Goal: Contribute content: Add original content to the website for others to see

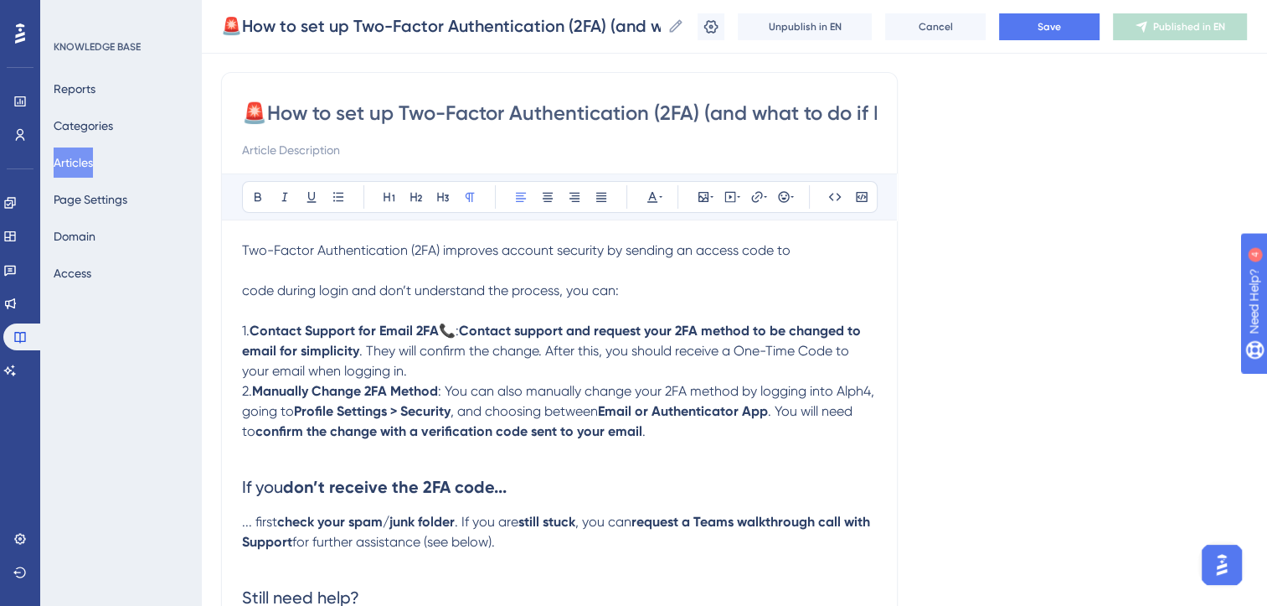
scroll to position [116, 0]
click at [812, 250] on p "Two-Factor Authentication (2FA) improves account security by sending an access …" at bounding box center [559, 250] width 635 height 20
click at [678, 254] on span "Two-Factor Authentication (2FA) improves account security by sending an access …" at bounding box center [516, 249] width 549 height 16
click at [812, 247] on span "Two-Factor Authentication (2FA) improves account security by sending you an acc…" at bounding box center [529, 249] width 575 height 16
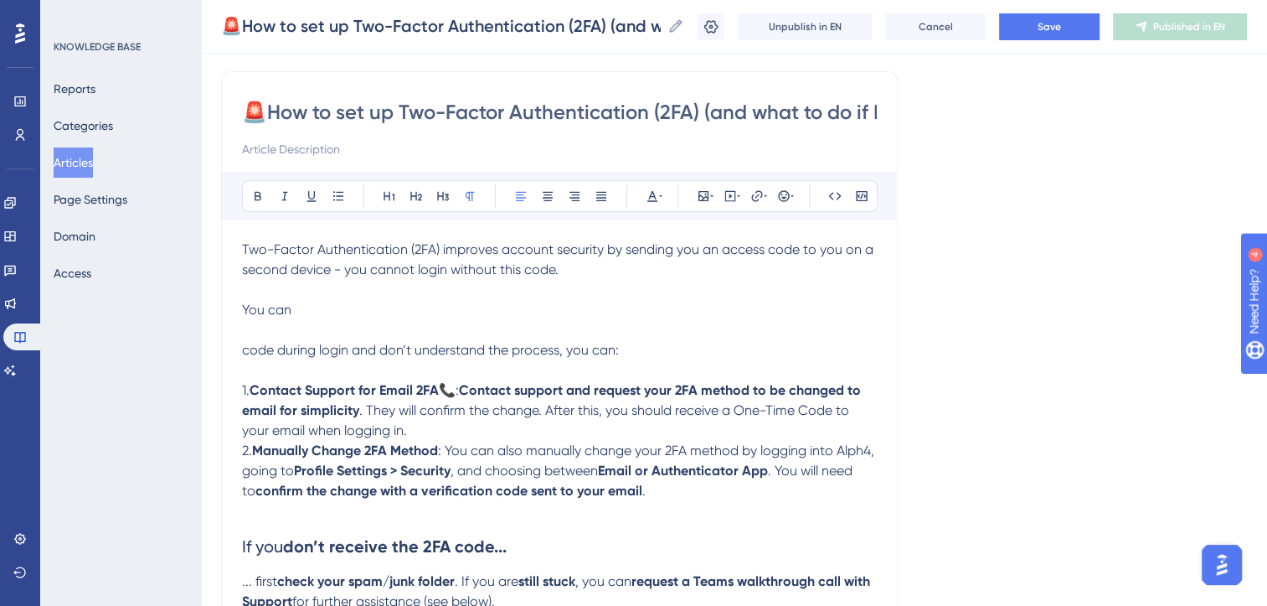
click at [589, 449] on span ": You can also manually change your 2FA method by logging into Alph4, going to" at bounding box center [560, 460] width 636 height 36
click at [616, 453] on span ": You can also manually change your 2FA method by logging into Alph4, going to" at bounding box center [560, 460] width 636 height 36
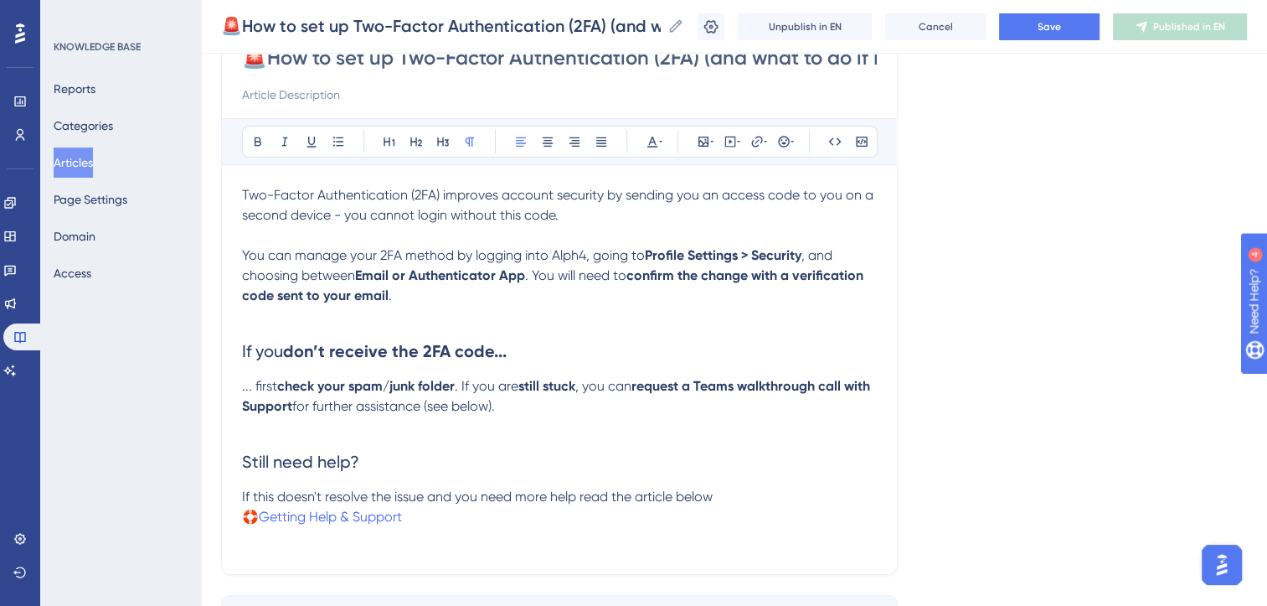
scroll to position [172, 0]
click at [533, 274] on span ". You will need to" at bounding box center [575, 274] width 101 height 16
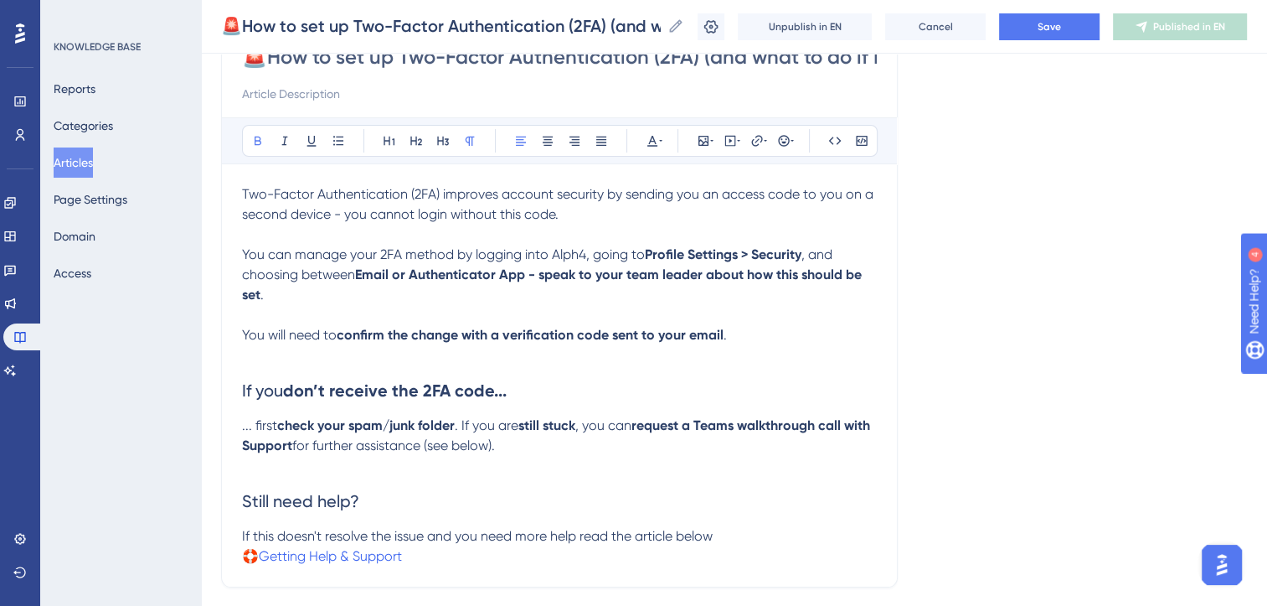
click at [543, 274] on strong "Email or Authenticator App - speak to your team leader about how this should be…" at bounding box center [553, 284] width 623 height 36
click at [336, 269] on span ", and choosing between" at bounding box center [539, 264] width 594 height 36
click at [371, 317] on p at bounding box center [559, 315] width 635 height 20
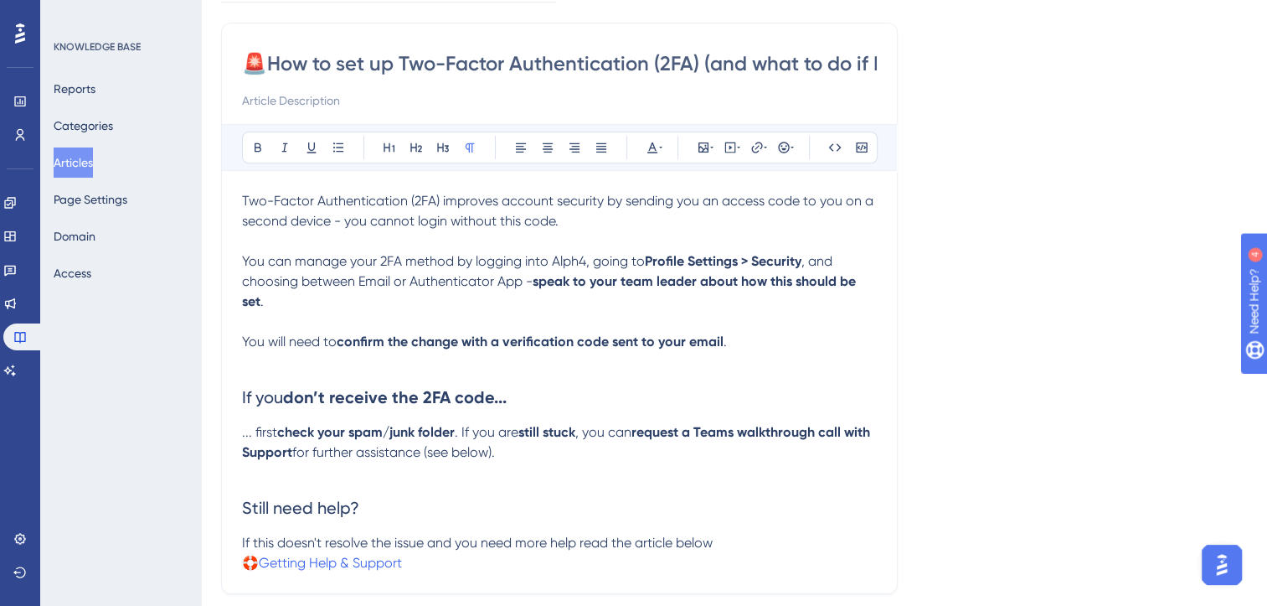
scroll to position [0, 0]
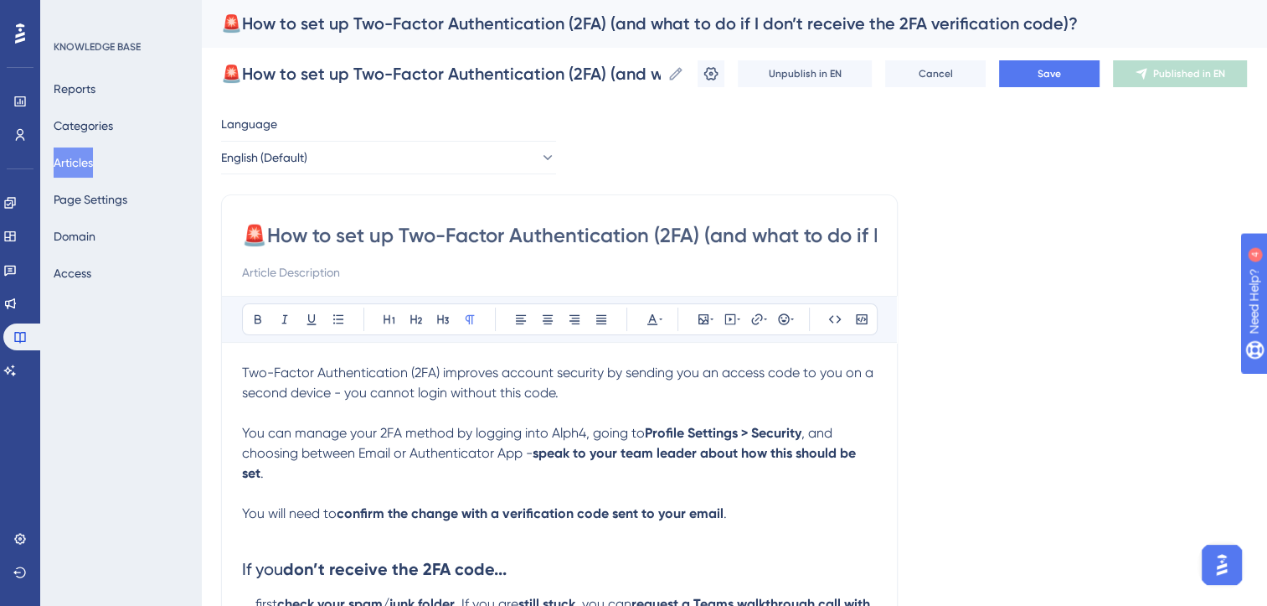
click at [292, 236] on input "🚨How to set up Two-Factor Authentication (2FA) (and what to do if I don’t recei…" at bounding box center [559, 235] width 635 height 27
type input "WI{🚨How to set up Two-Factor Authentication (2FA) (and what to do if I don’t re…"
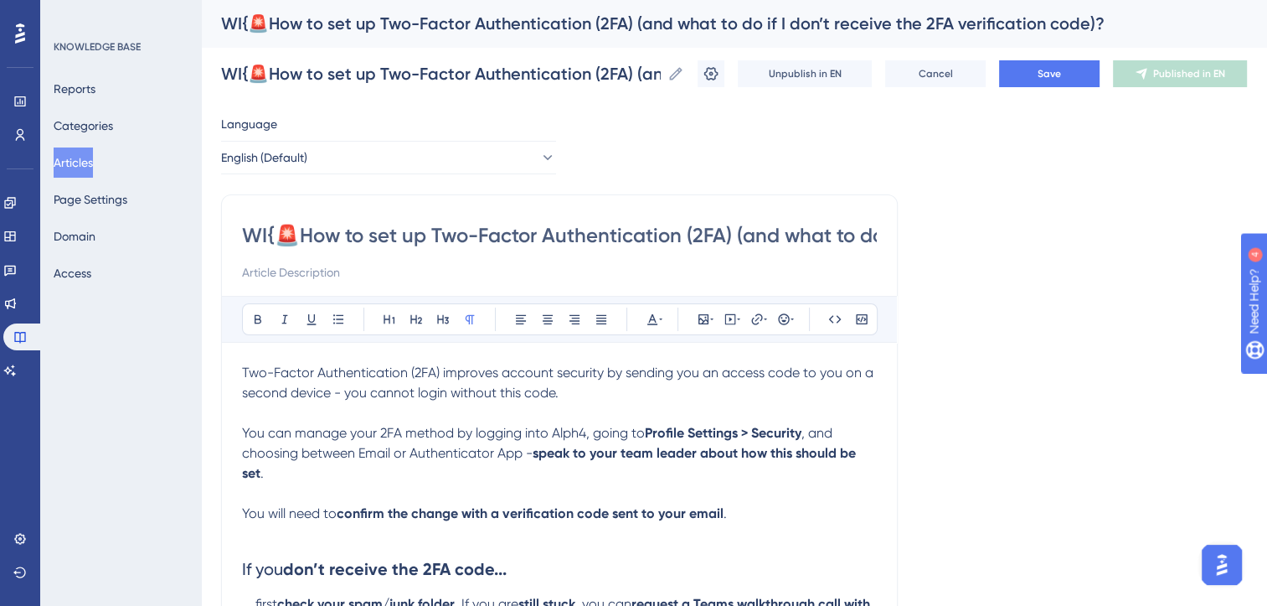
type input "WI🚨How to set up Two-Factor Authentication (2FA) (and what to do if I don’t rec…"
type input "WIP🚨How to set up Two-Factor Authentication (2FA) (and what to do if I don’t re…"
type input "WIP - 🚨How to set up Two-Factor Authentication (2FA) (and what to do if I don’t…"
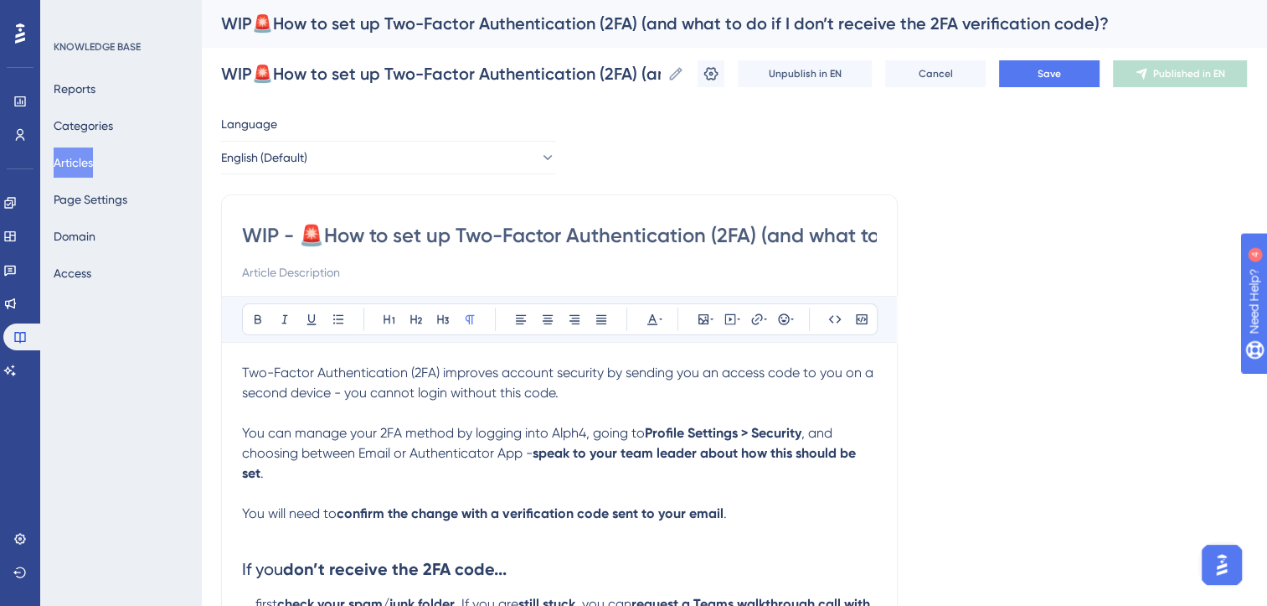
type input "WIP - 🚨How to set up Two-Factor Authentication (2FA) (and what to do if I don’t…"
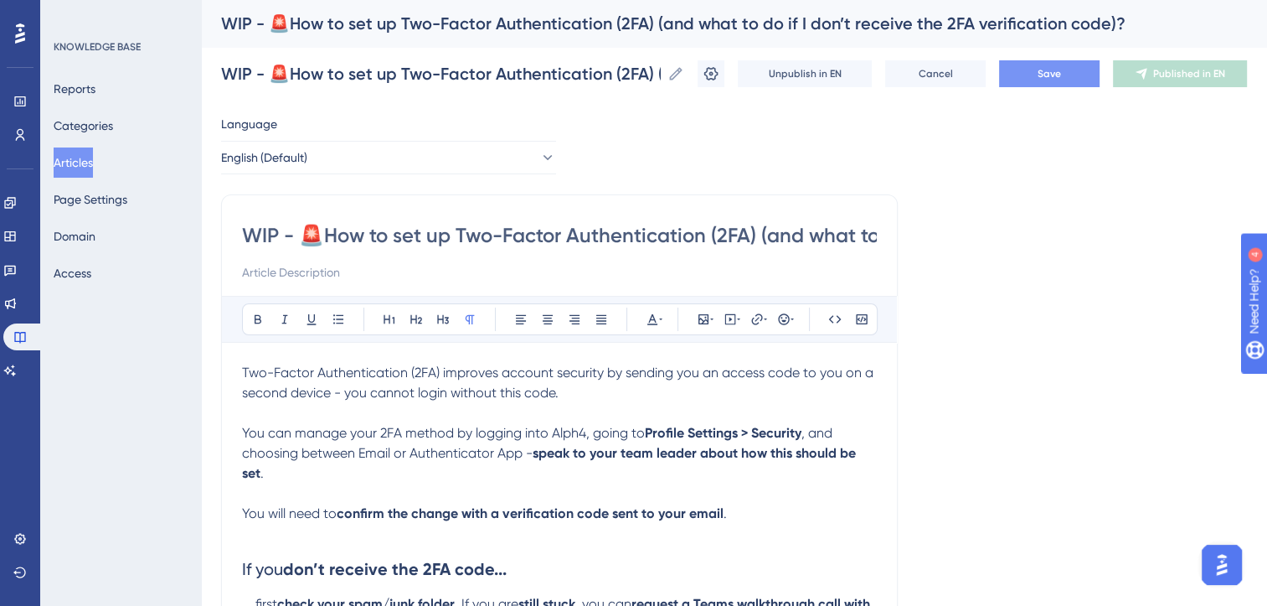
type input "WIP - 🚨How to set up Two-Factor Authentication (2FA) (and what to do if I don’t…"
click at [1069, 80] on button "Save" at bounding box center [1049, 73] width 101 height 27
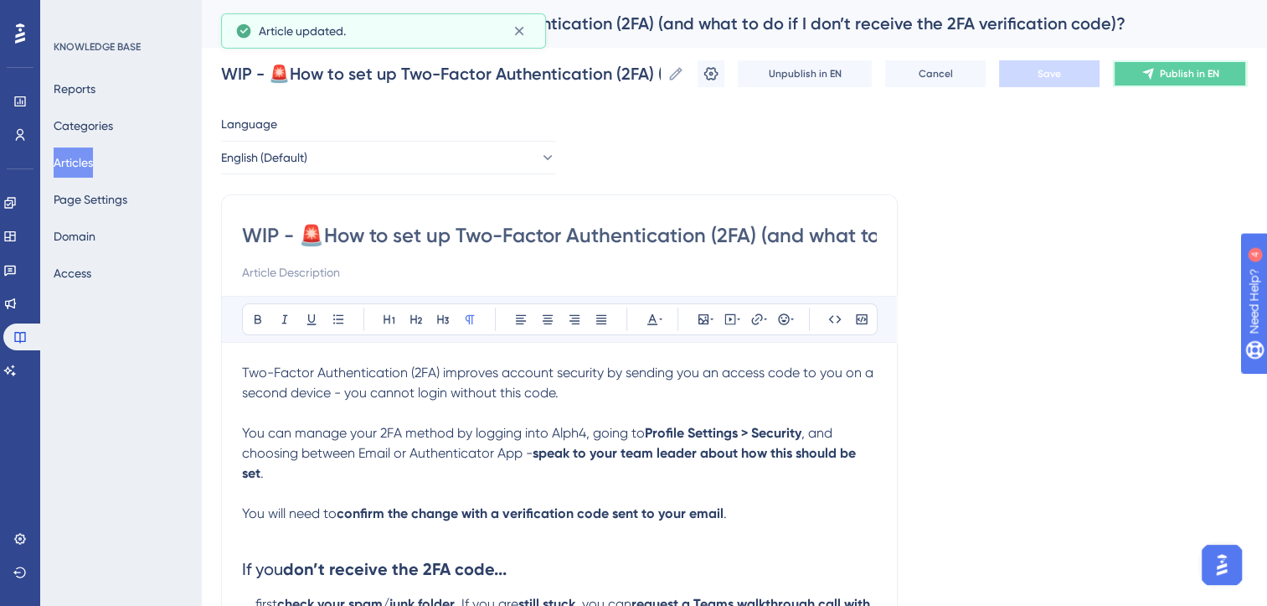
click at [1156, 82] on button "Publish in EN" at bounding box center [1180, 73] width 134 height 27
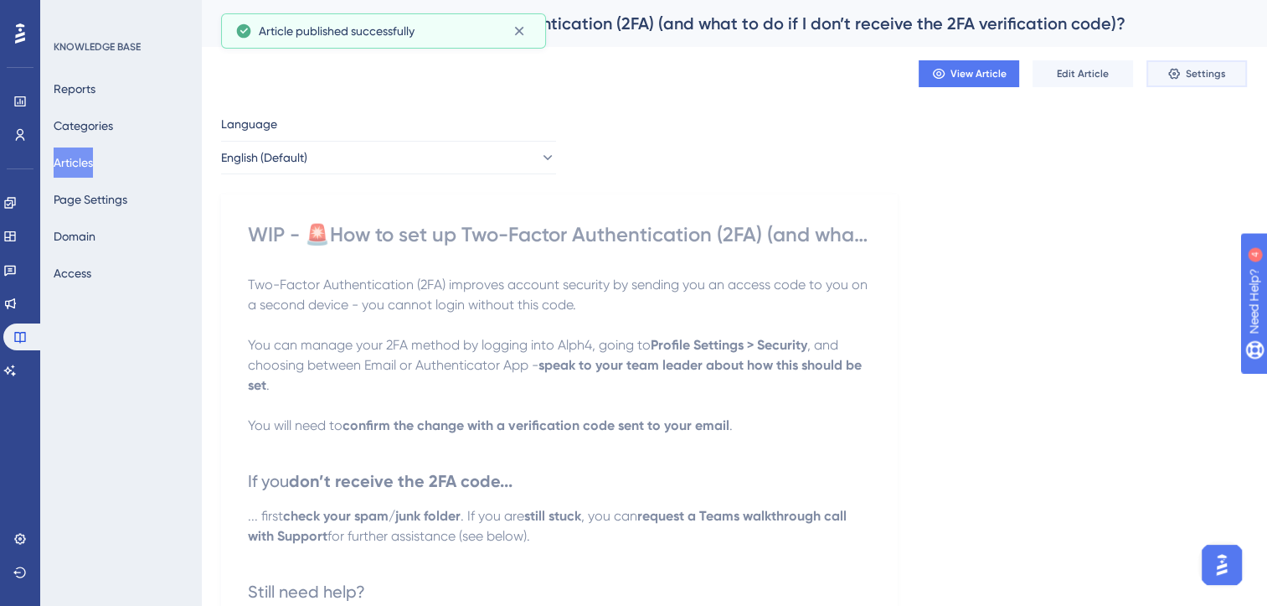
click at [1220, 76] on span "Settings" at bounding box center [1206, 73] width 40 height 13
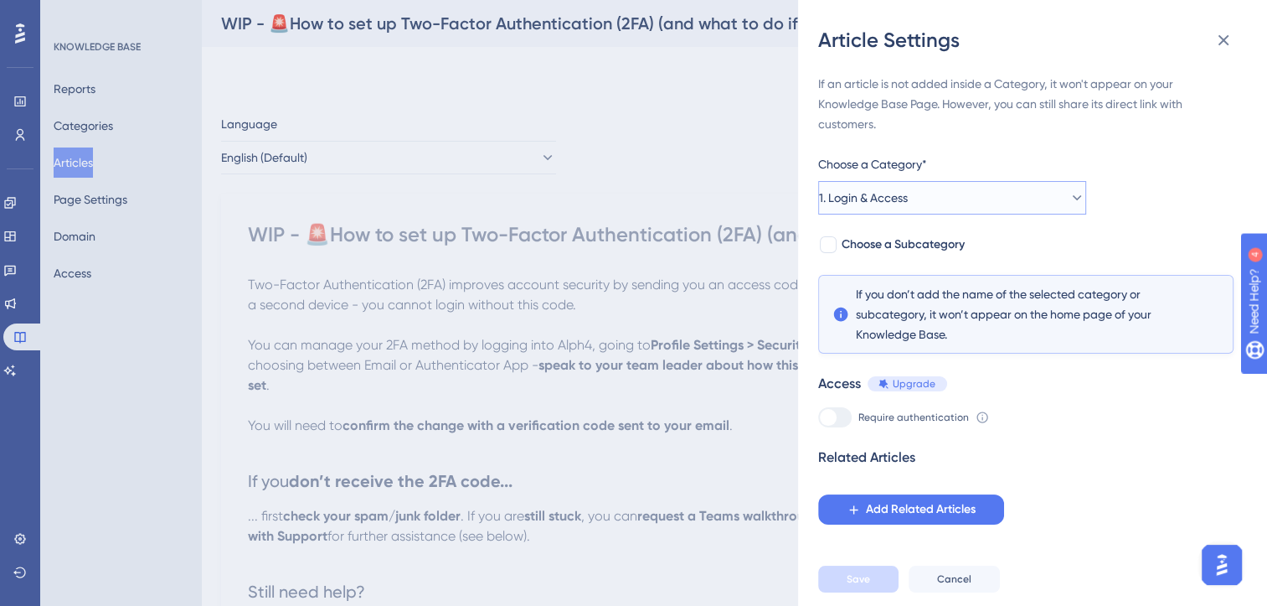
click at [1013, 193] on button "1. Login & Access" at bounding box center [952, 198] width 268 height 34
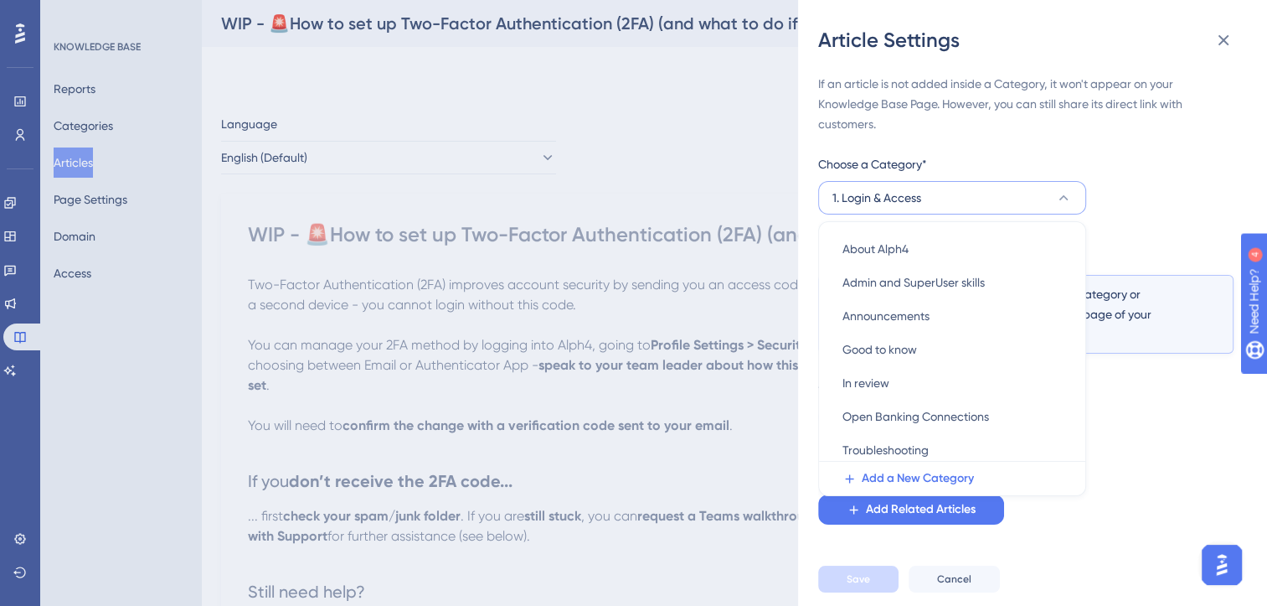
scroll to position [106, 0]
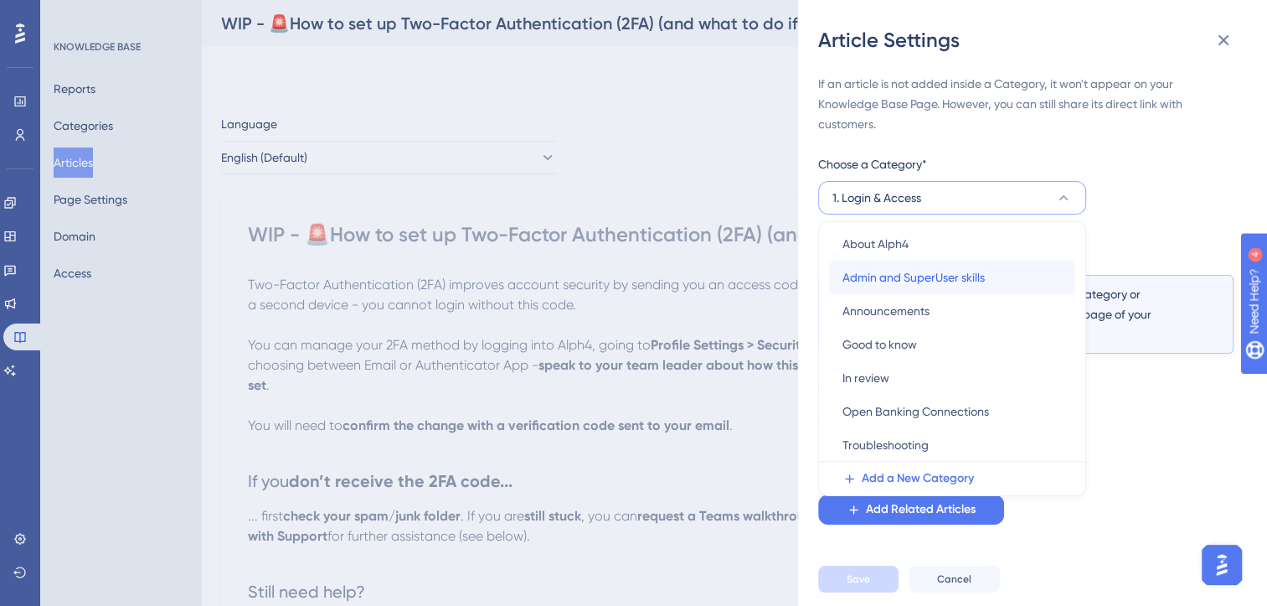
click at [950, 275] on span "Admin and SuperUser skills" at bounding box center [914, 277] width 142 height 20
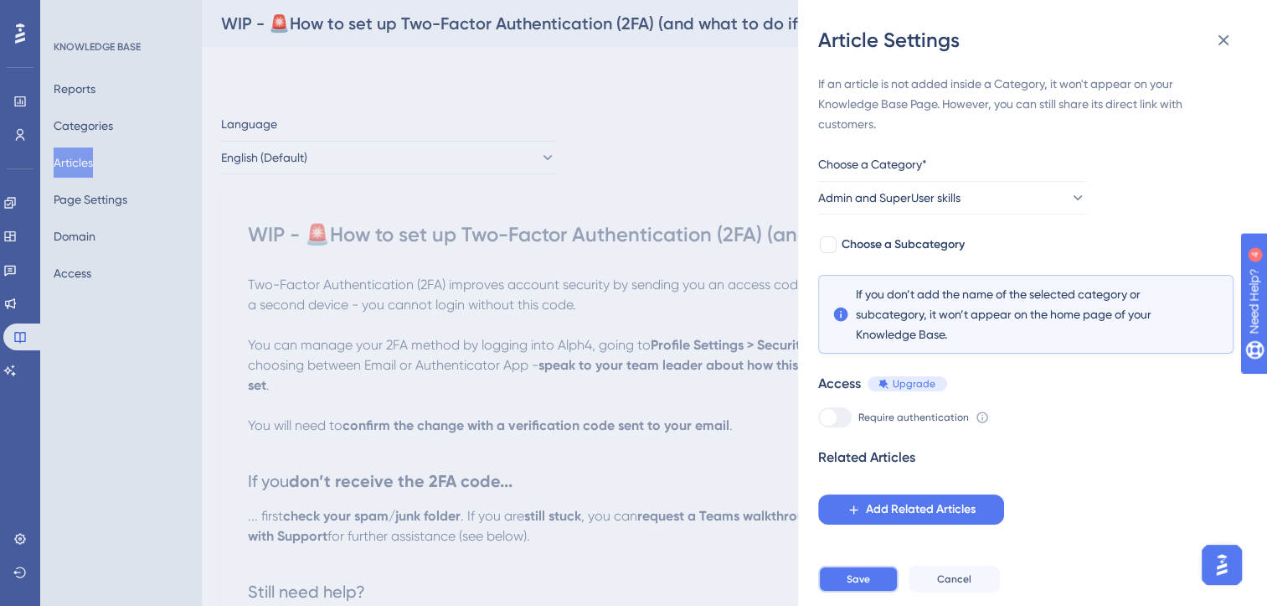
click at [859, 592] on button "Save" at bounding box center [858, 578] width 80 height 27
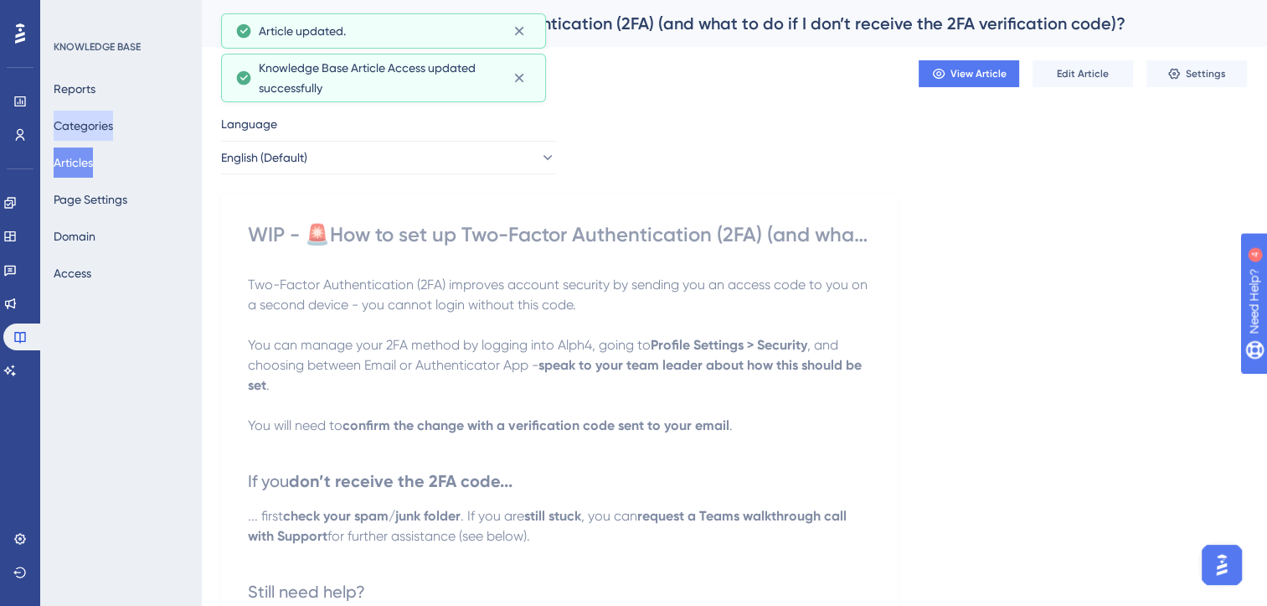
click at [108, 121] on button "Categories" at bounding box center [83, 126] width 59 height 30
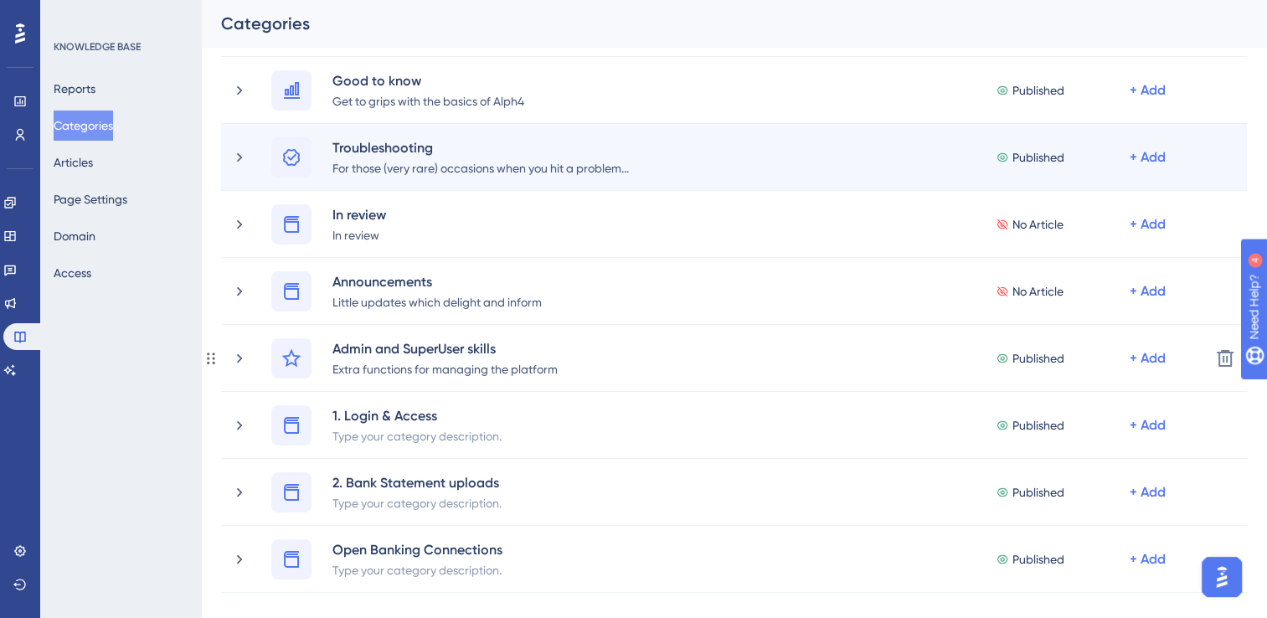
scroll to position [191, 0]
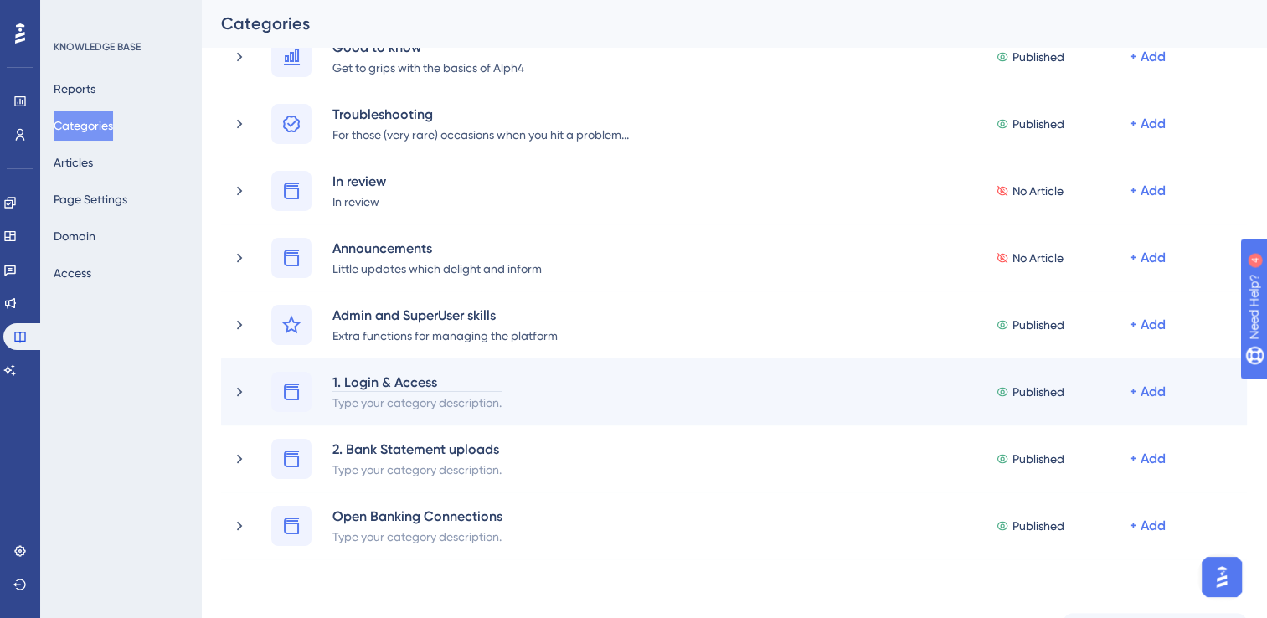
click at [346, 382] on div "✨ Save My Spot!✨" at bounding box center [642, 282] width 1280 height 618
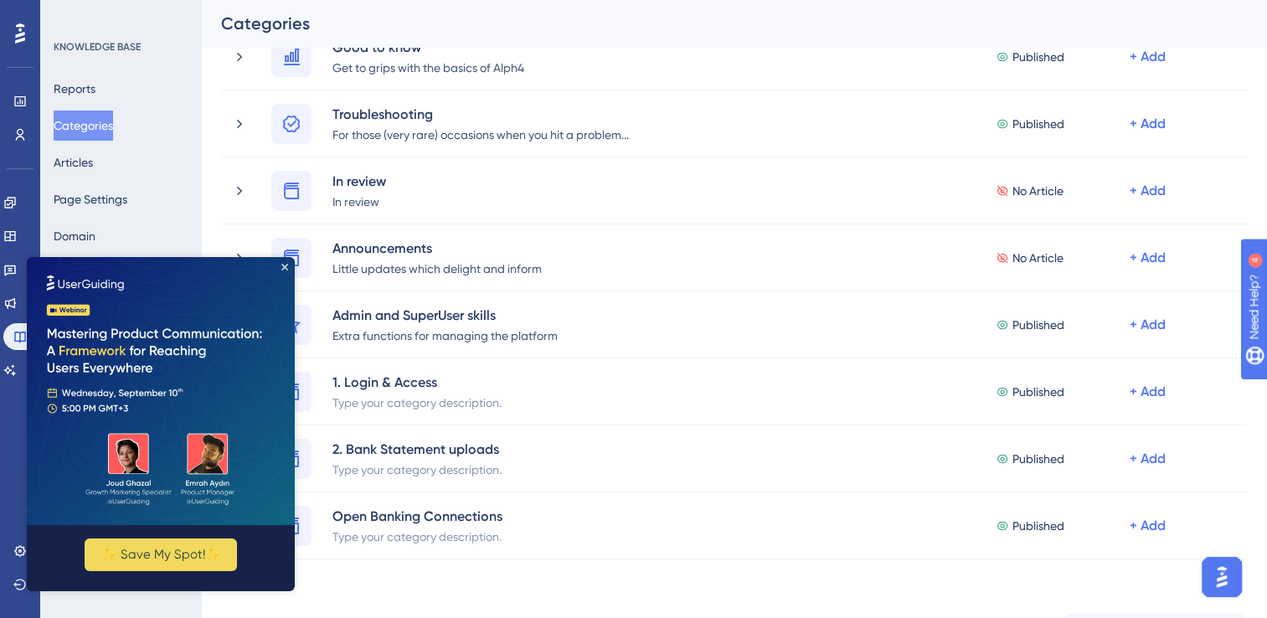
click at [285, 268] on icon "Close Preview" at bounding box center [284, 267] width 7 height 7
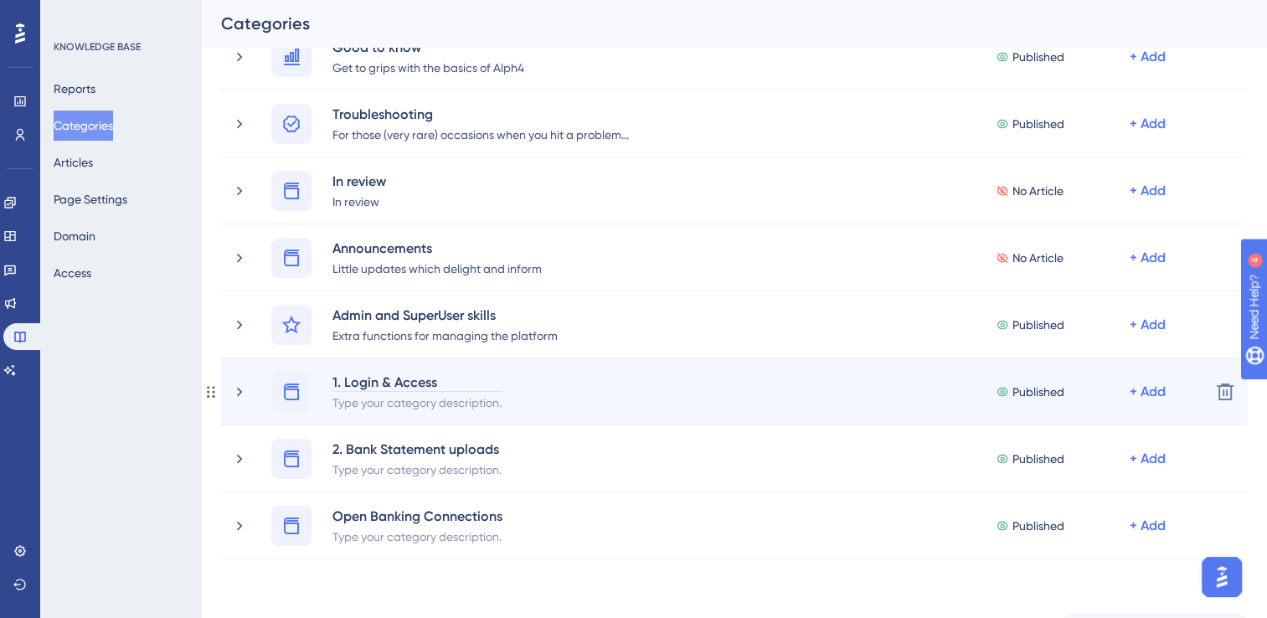
click at [343, 379] on div "1. Login & Access" at bounding box center [417, 382] width 171 height 20
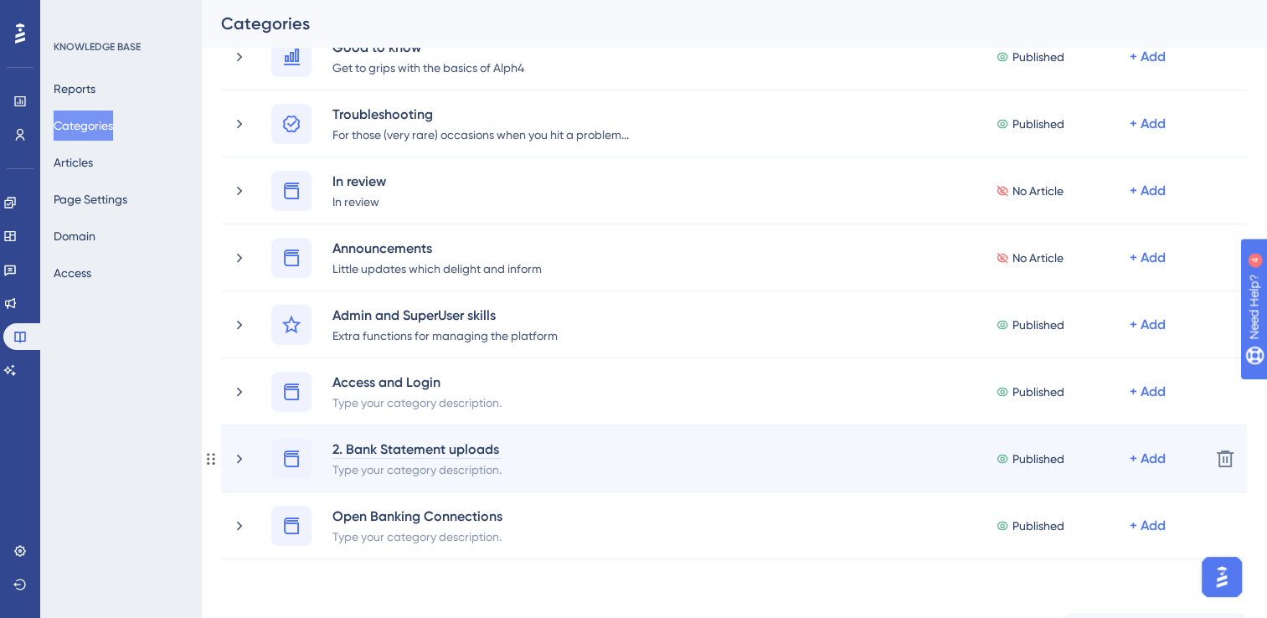
click at [348, 444] on div "2. Bank Statement uploads" at bounding box center [417, 449] width 171 height 20
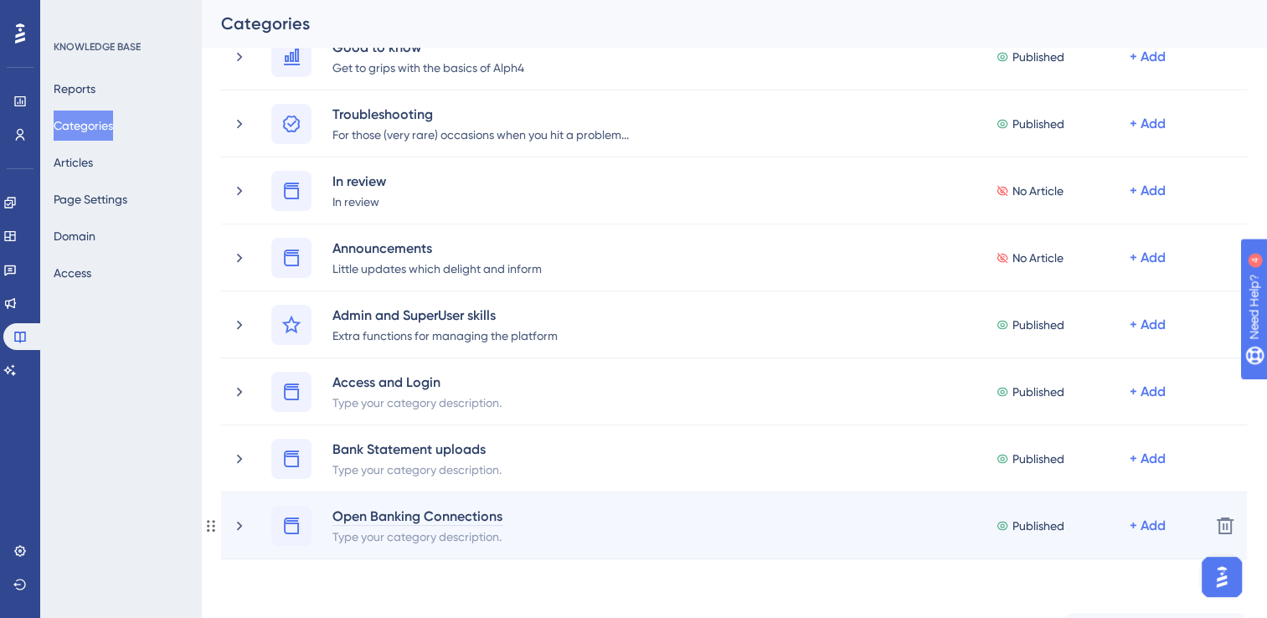
click at [425, 514] on div "Open Banking Connections" at bounding box center [418, 516] width 172 height 20
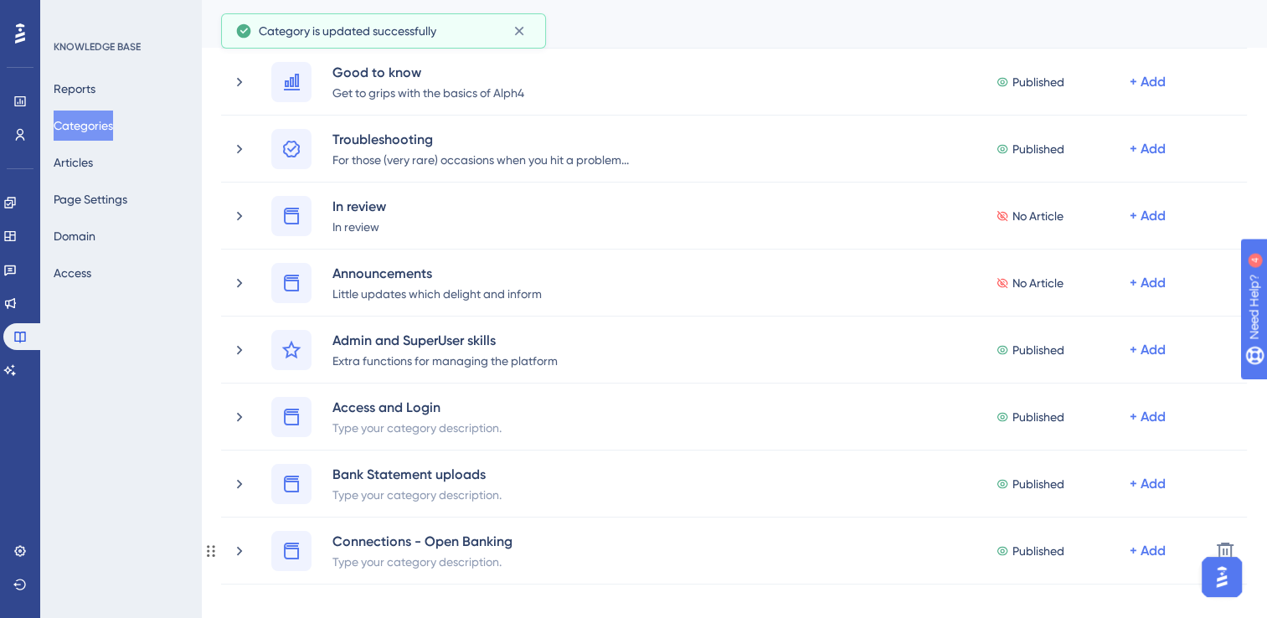
scroll to position [160, 0]
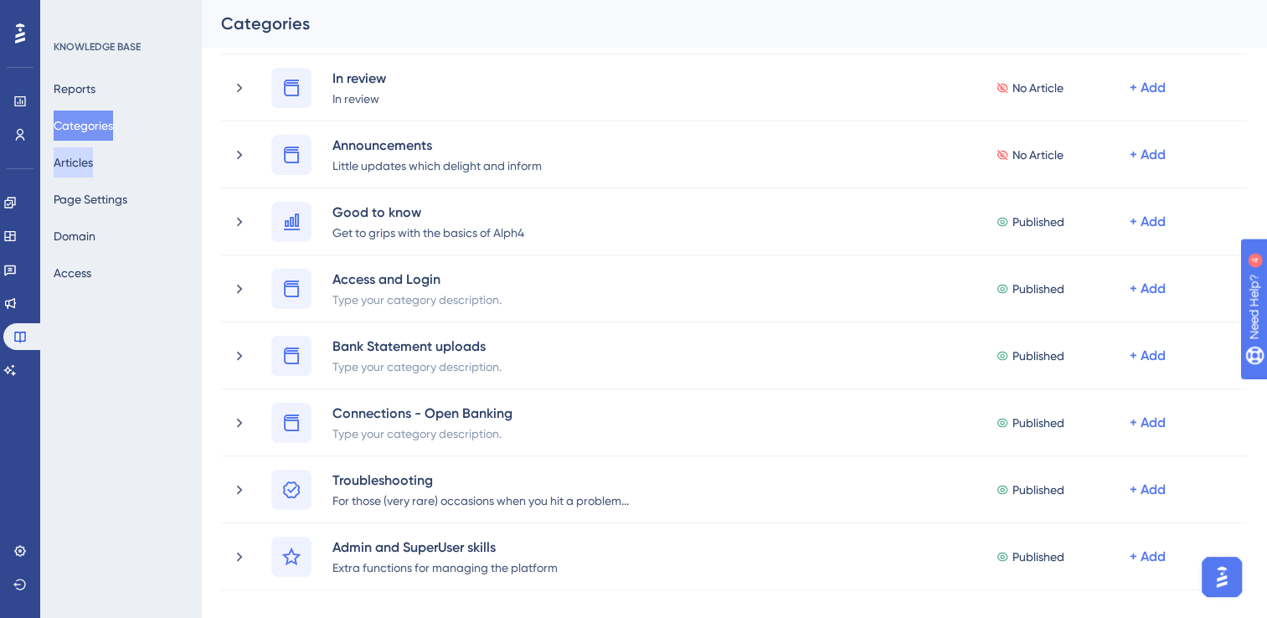
click at [86, 161] on button "Articles" at bounding box center [73, 162] width 39 height 30
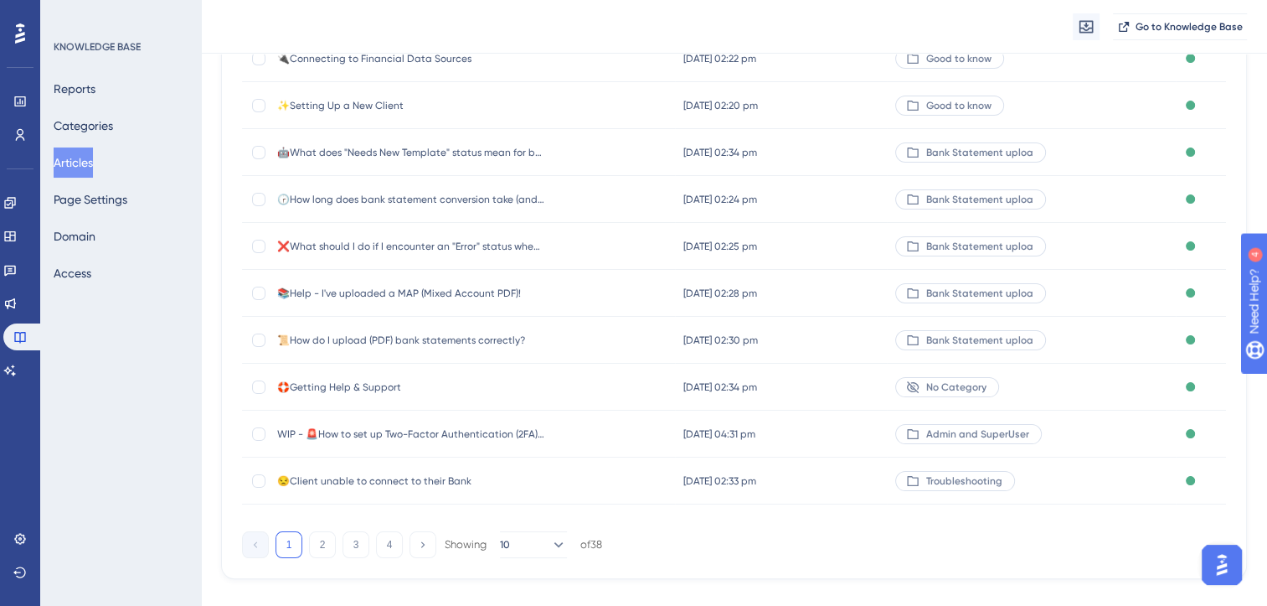
scroll to position [221, 0]
click at [425, 541] on icon at bounding box center [422, 543] width 11 height 11
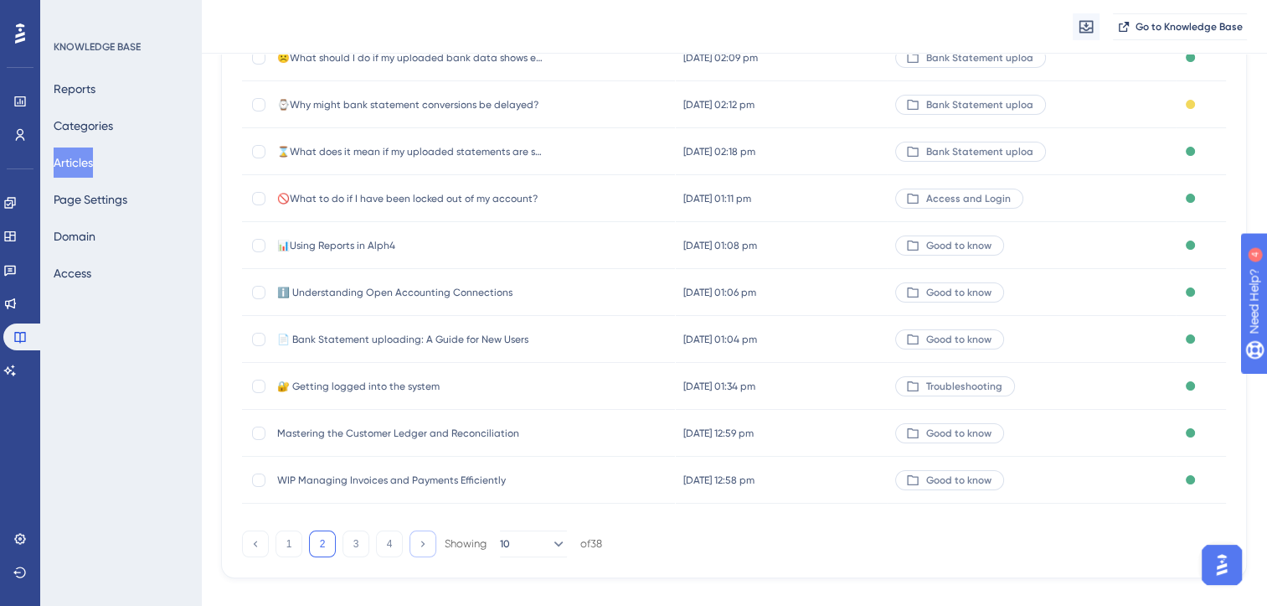
click at [425, 541] on icon at bounding box center [422, 543] width 11 height 11
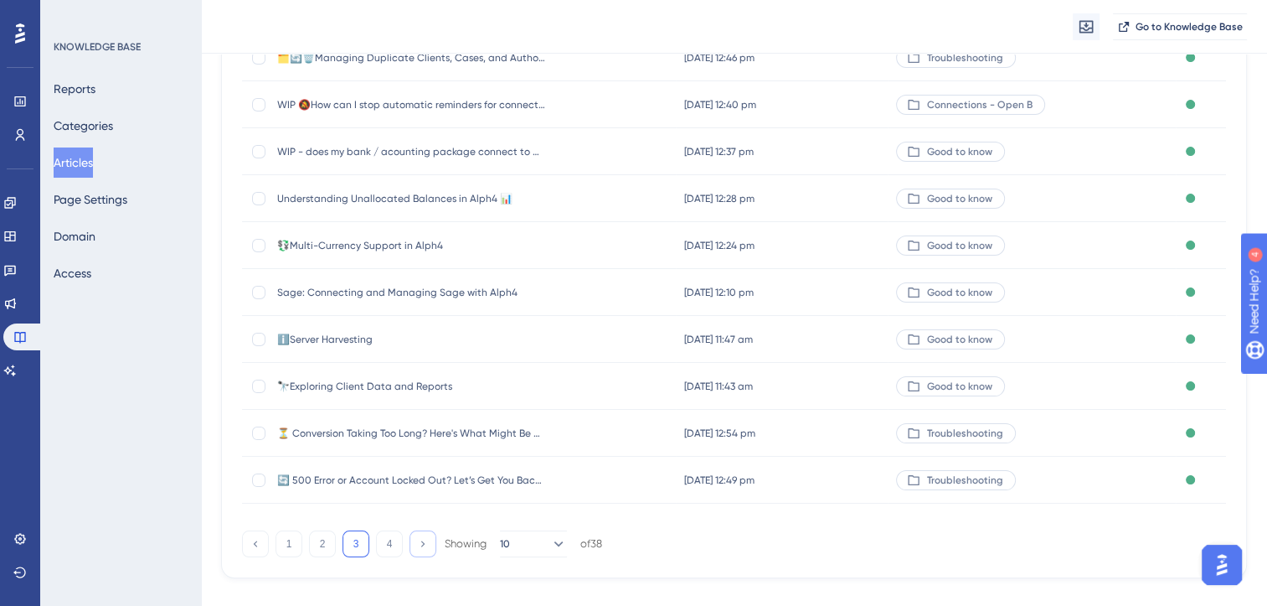
click at [425, 541] on icon at bounding box center [422, 543] width 11 height 11
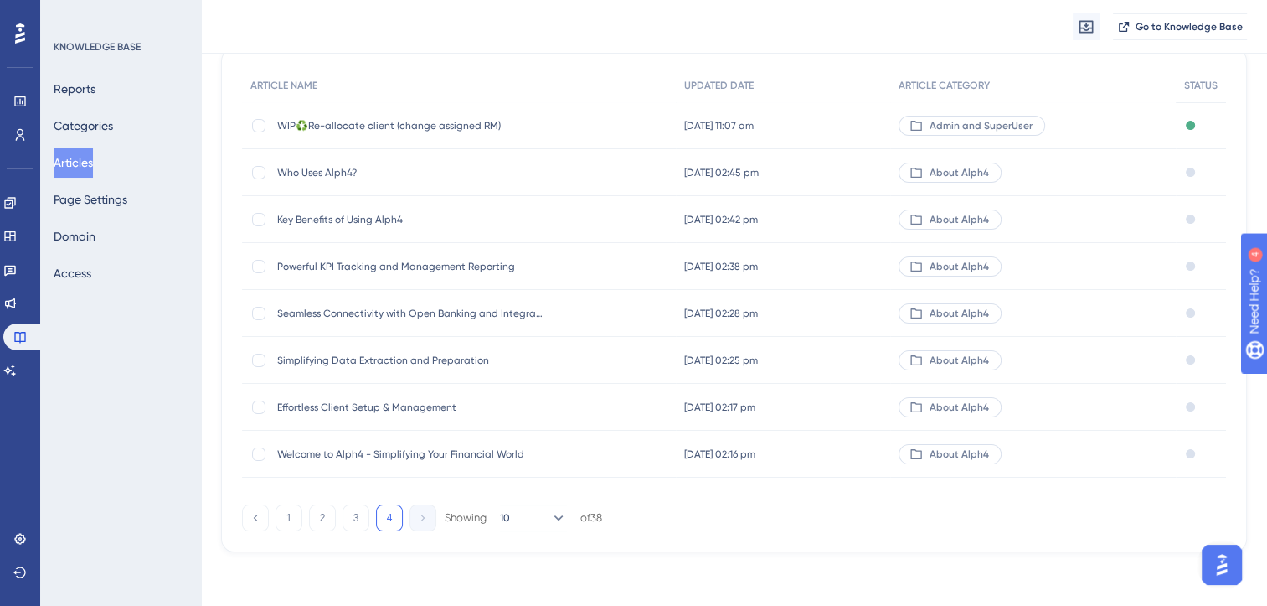
scroll to position [152, 0]
click at [250, 513] on icon at bounding box center [255, 518] width 11 height 11
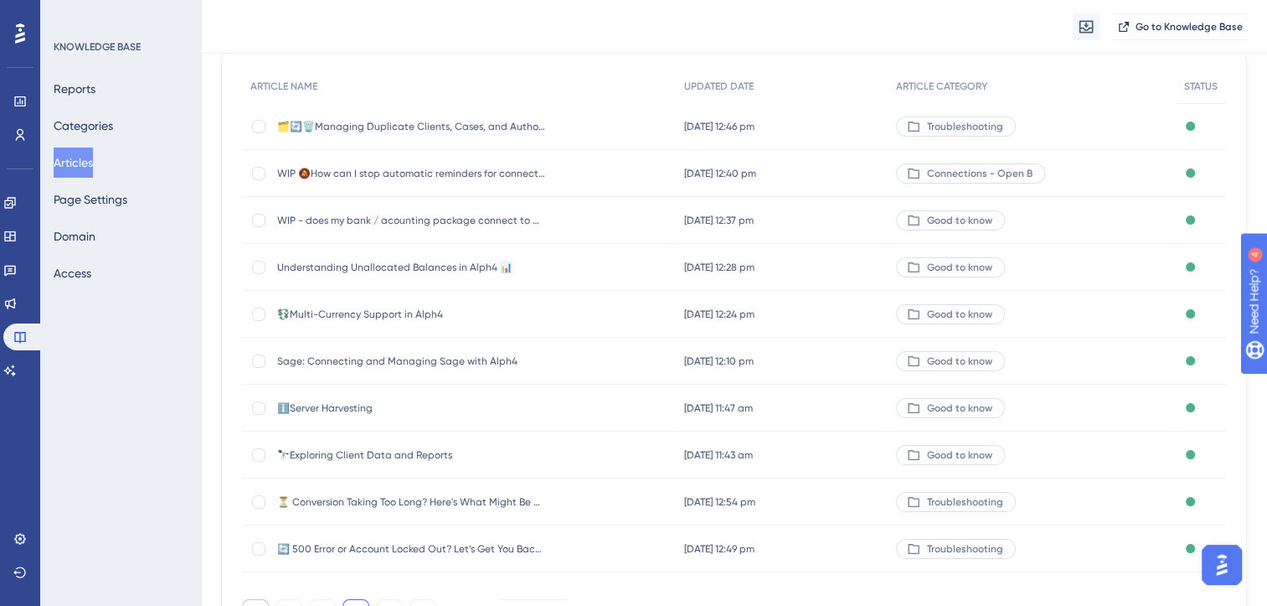
click at [249, 513] on div "⏳ Conversion Taking Too Long? Here's What Might Be Happening ⏳ Conversion Takin…" at bounding box center [459, 501] width 434 height 47
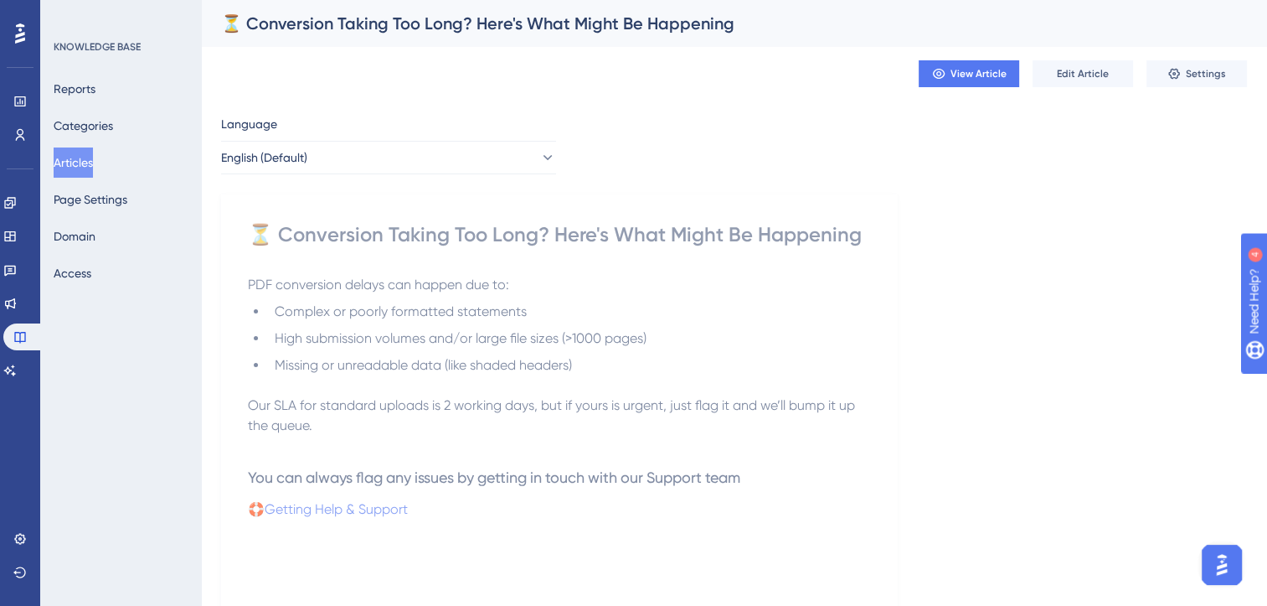
click at [78, 168] on button "Articles" at bounding box center [73, 162] width 39 height 30
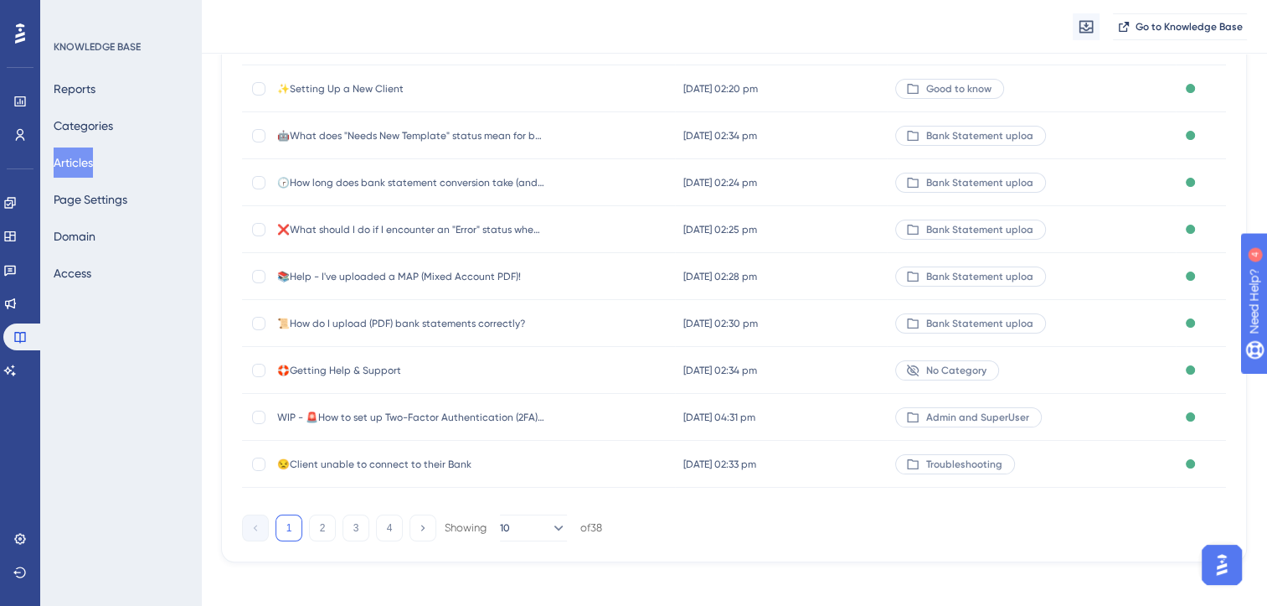
scroll to position [240, 0]
click at [422, 527] on icon at bounding box center [422, 523] width 11 height 11
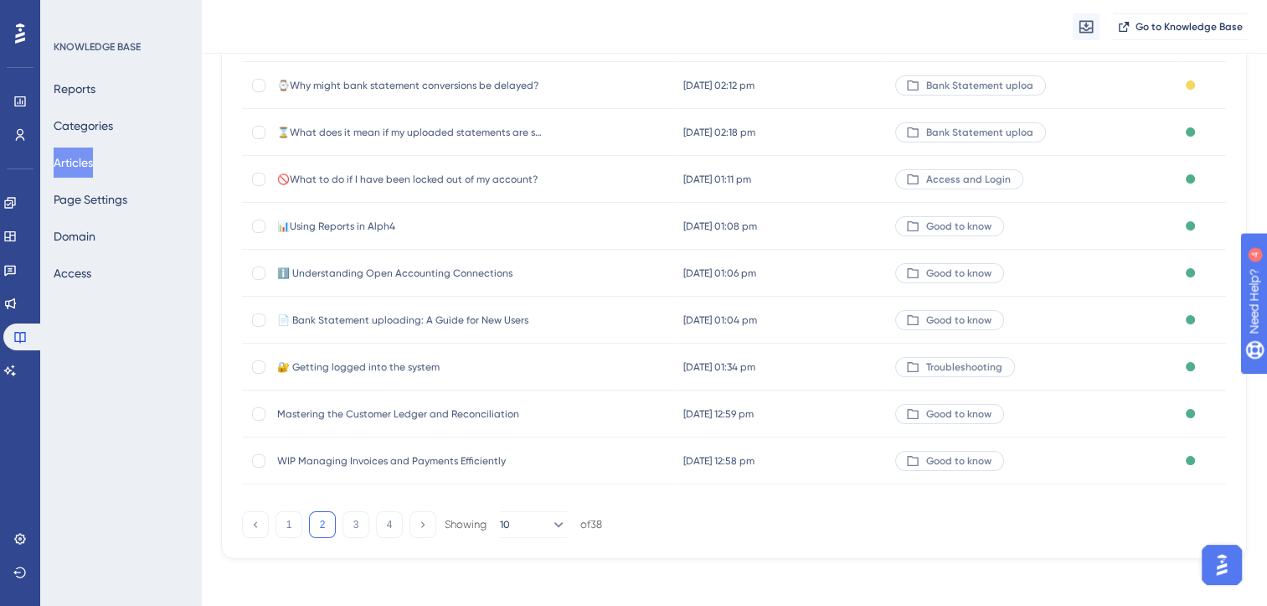
click at [492, 88] on span "⌚Why might bank statement conversions be delayed?" at bounding box center [411, 85] width 268 height 13
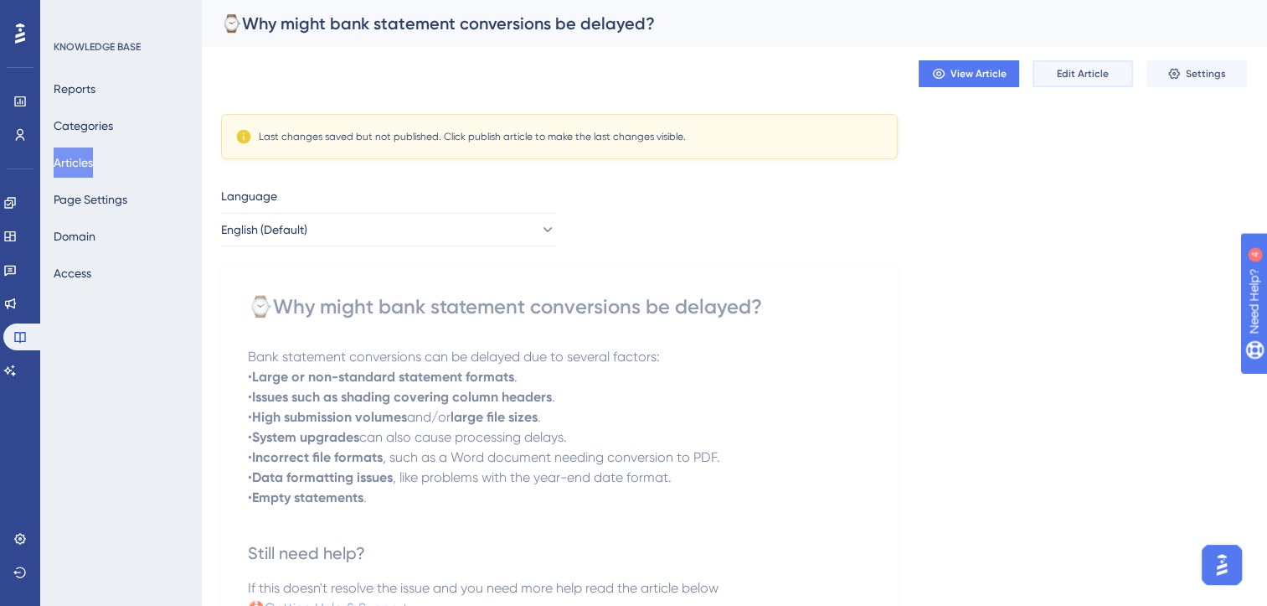
click at [1071, 77] on span "Edit Article" at bounding box center [1083, 73] width 52 height 13
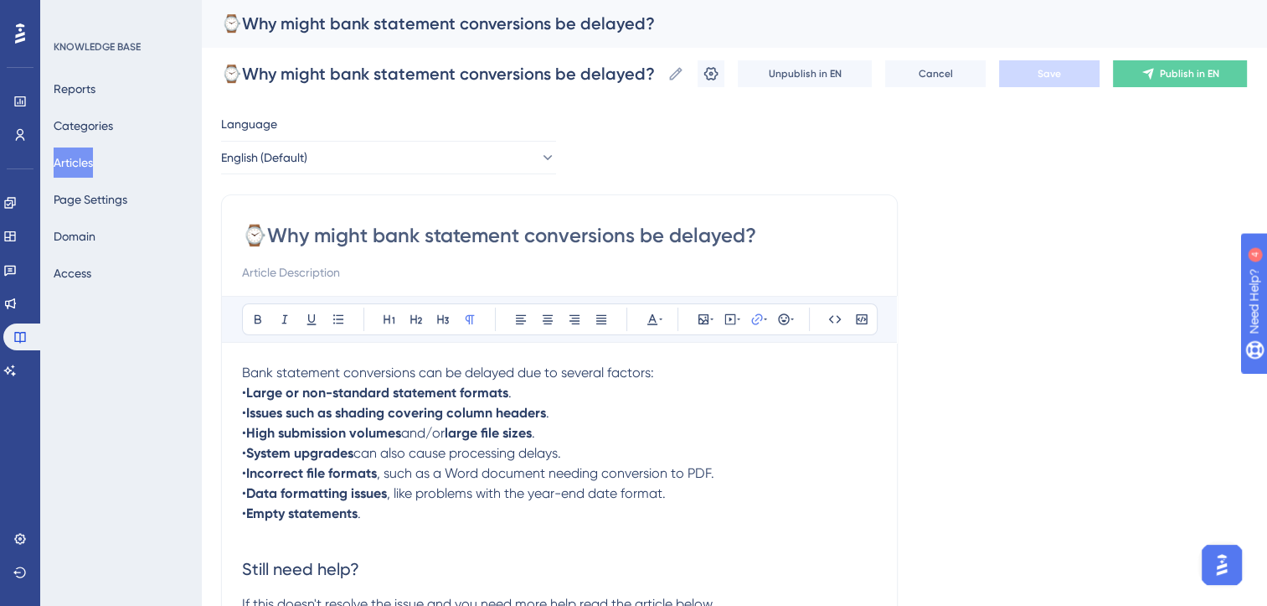
scroll to position [17, 0]
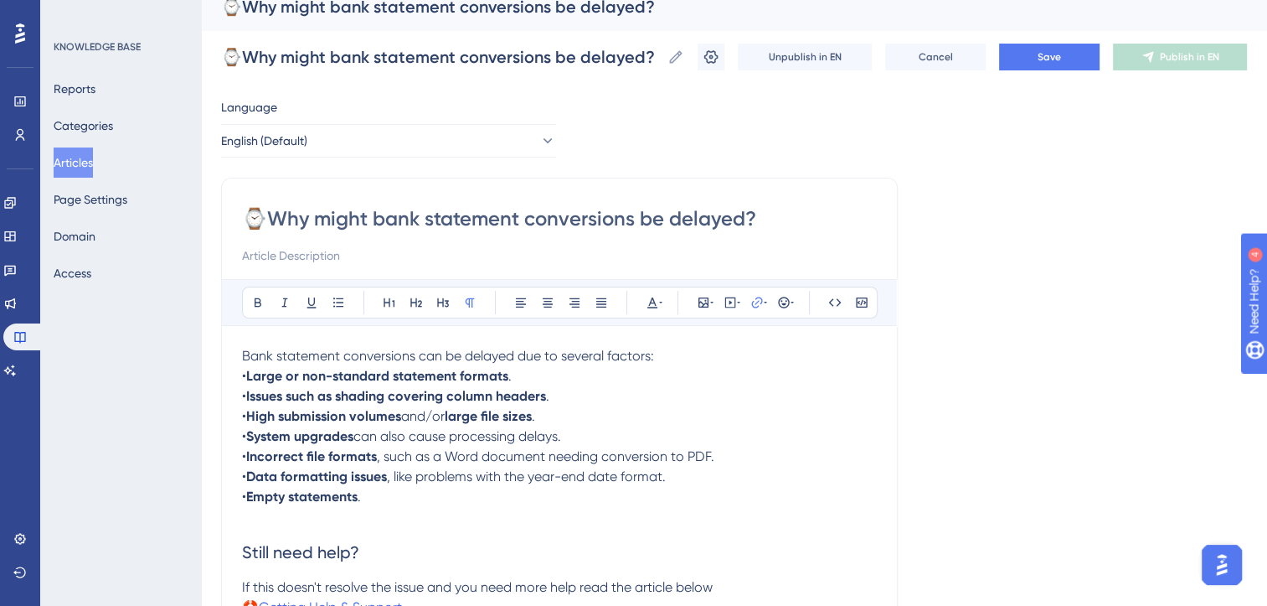
click at [344, 219] on input "⌚Why might bank statement conversions be delayed?" at bounding box center [559, 218] width 635 height 27
type input "⌚Why is mbank statement conversions be delayed?"
type input "⌚Why is mybank statement conversions be delayed?"
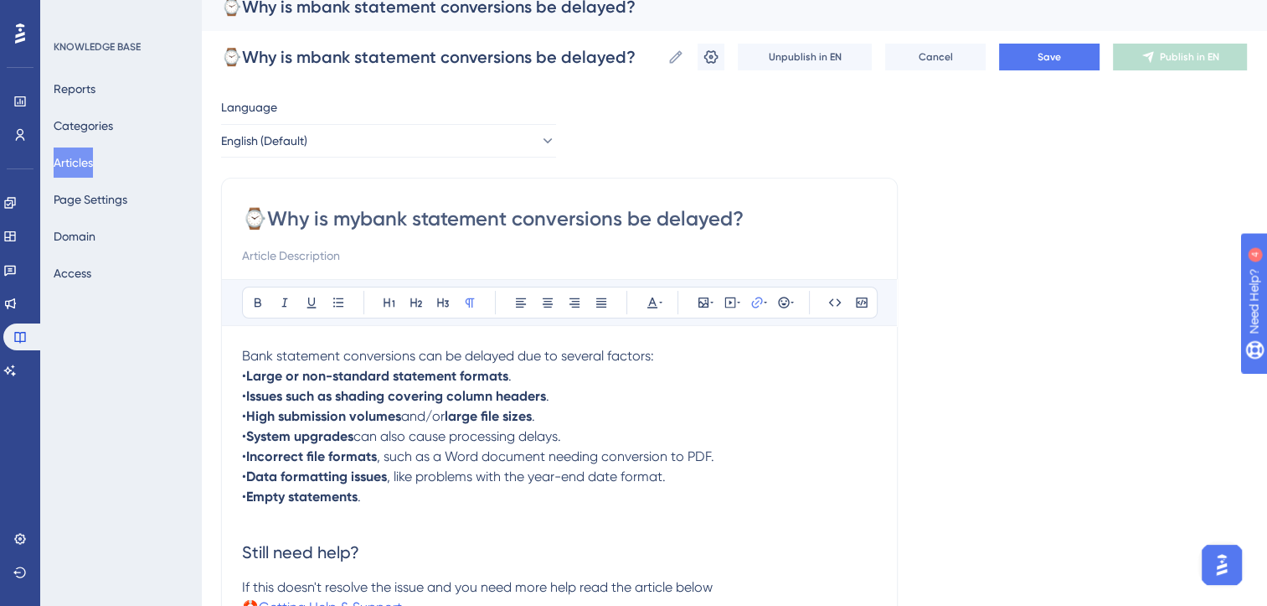
type input "⌚Why is mybank statement conversions be delayed?"
type input "⌚Why is my bank statement conversions be delayed?"
click at [642, 212] on input "⌚Why is my bank statement conversions be delayed?" at bounding box center [559, 218] width 635 height 27
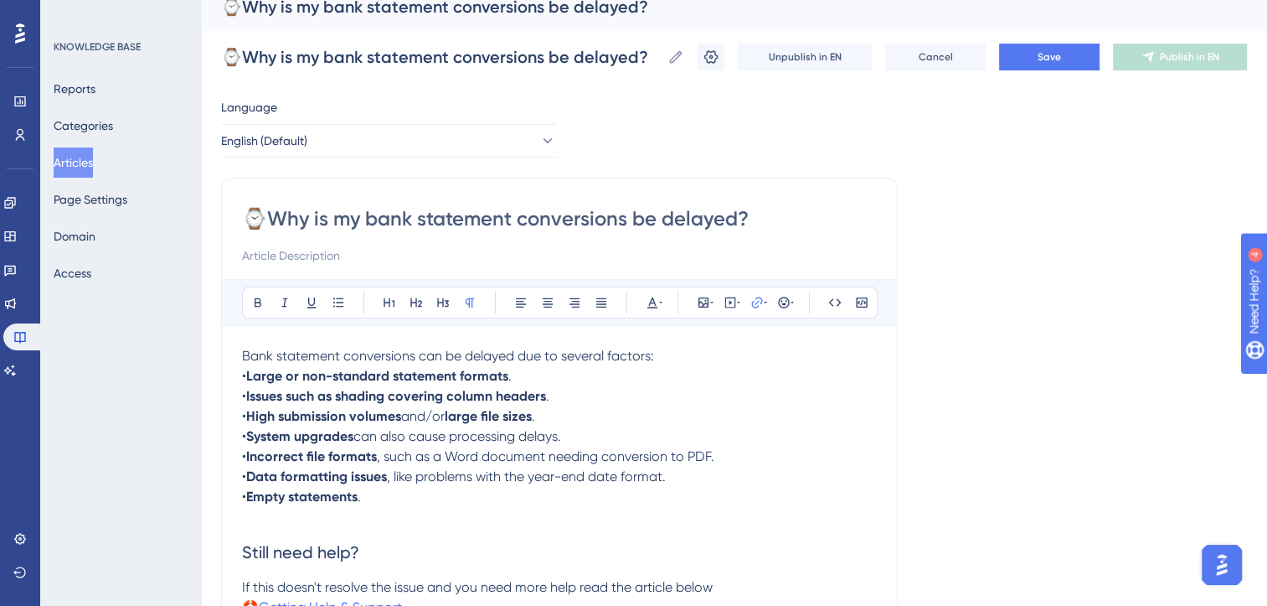
type input "⌚Why is my bank statement conversions delayed?"
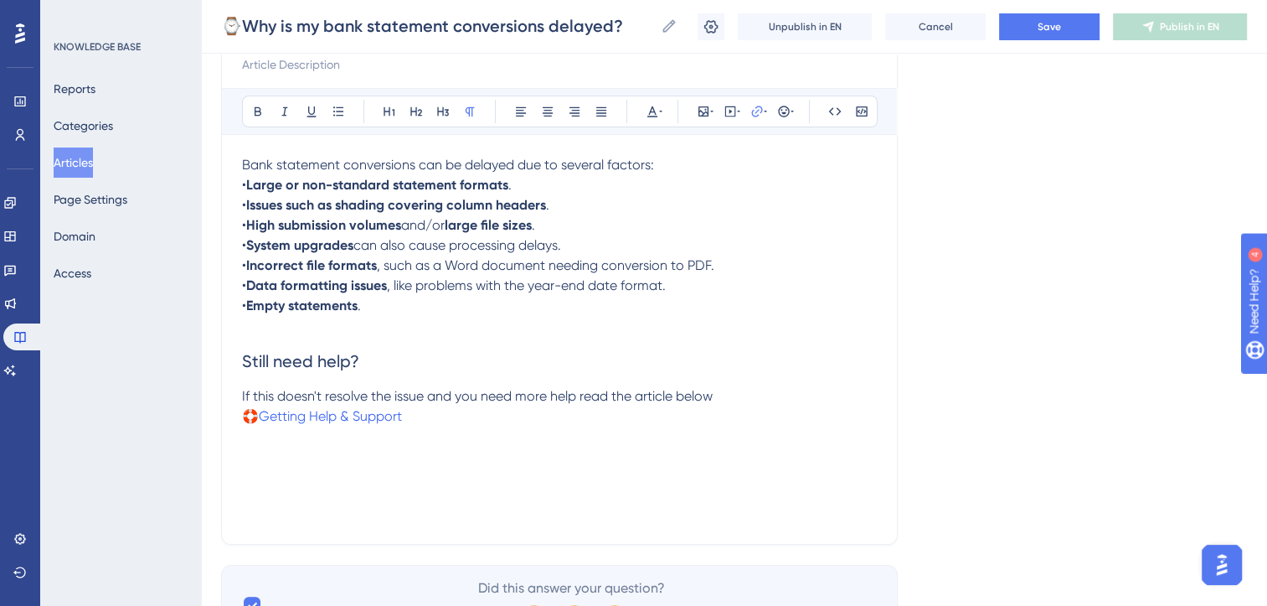
scroll to position [0, 0]
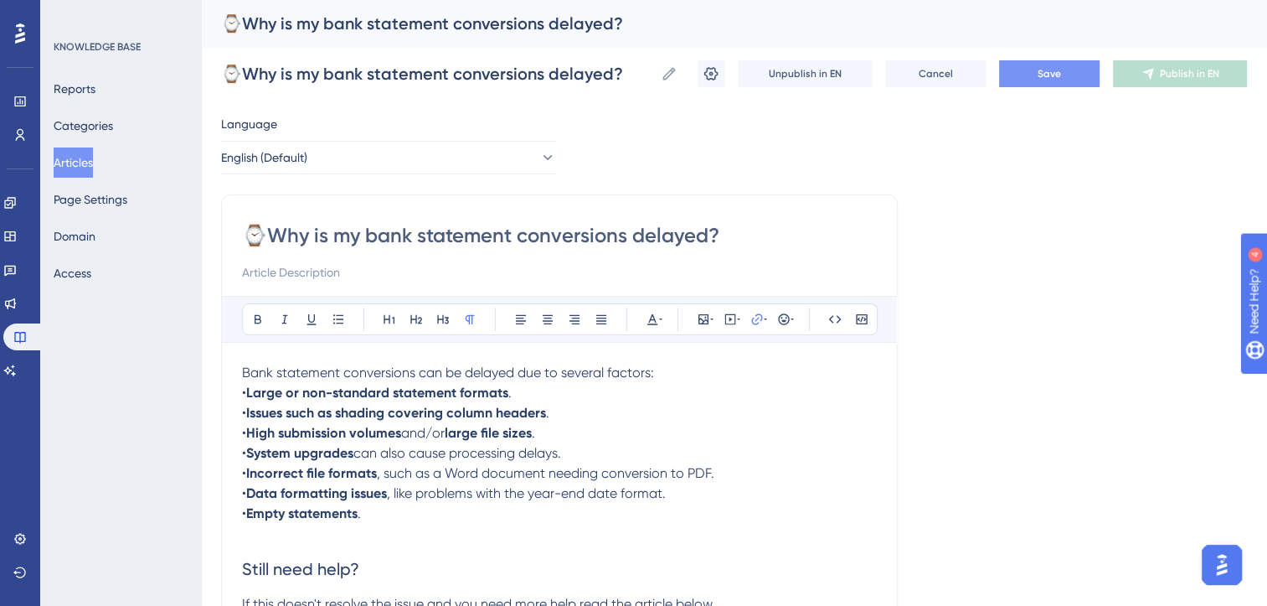
type input "⌚Why is my bank statement conversions delayed?"
click at [1059, 81] on button "Save" at bounding box center [1049, 73] width 101 height 27
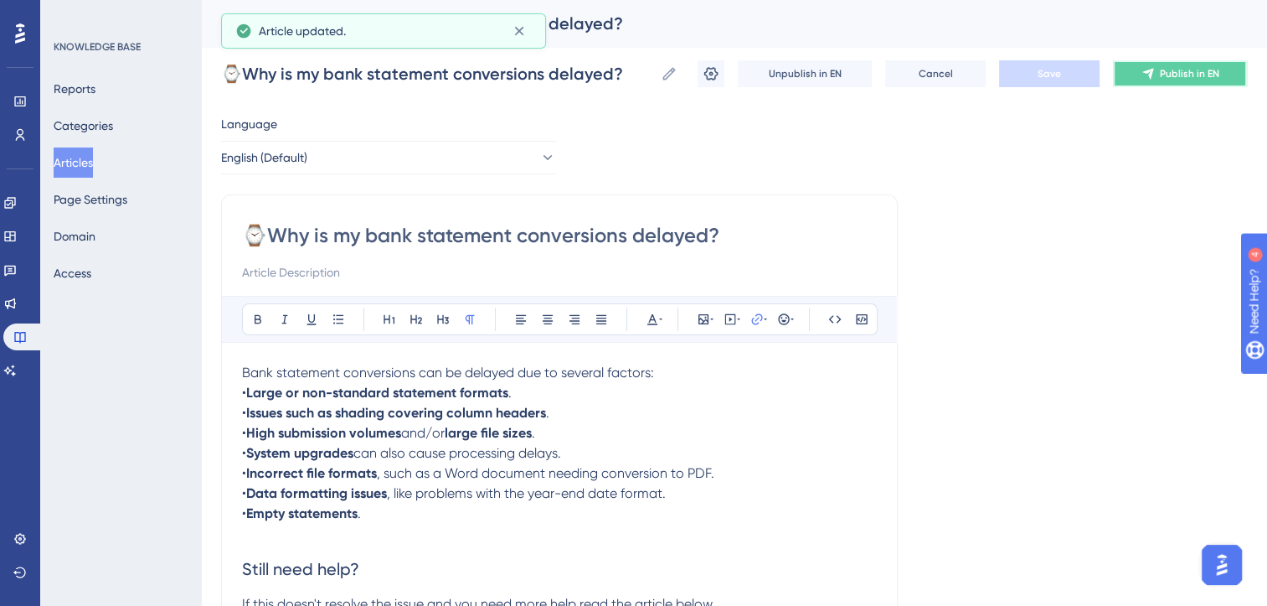
click at [1156, 75] on button "Publish in EN" at bounding box center [1180, 73] width 134 height 27
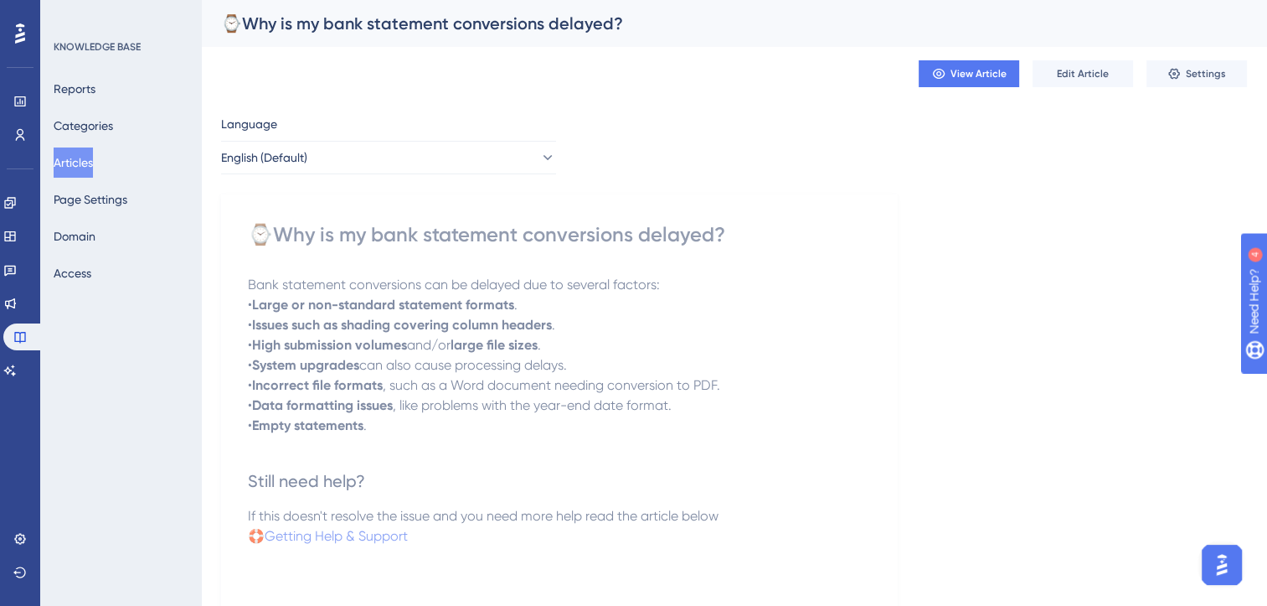
click at [79, 153] on button "Articles" at bounding box center [73, 162] width 39 height 30
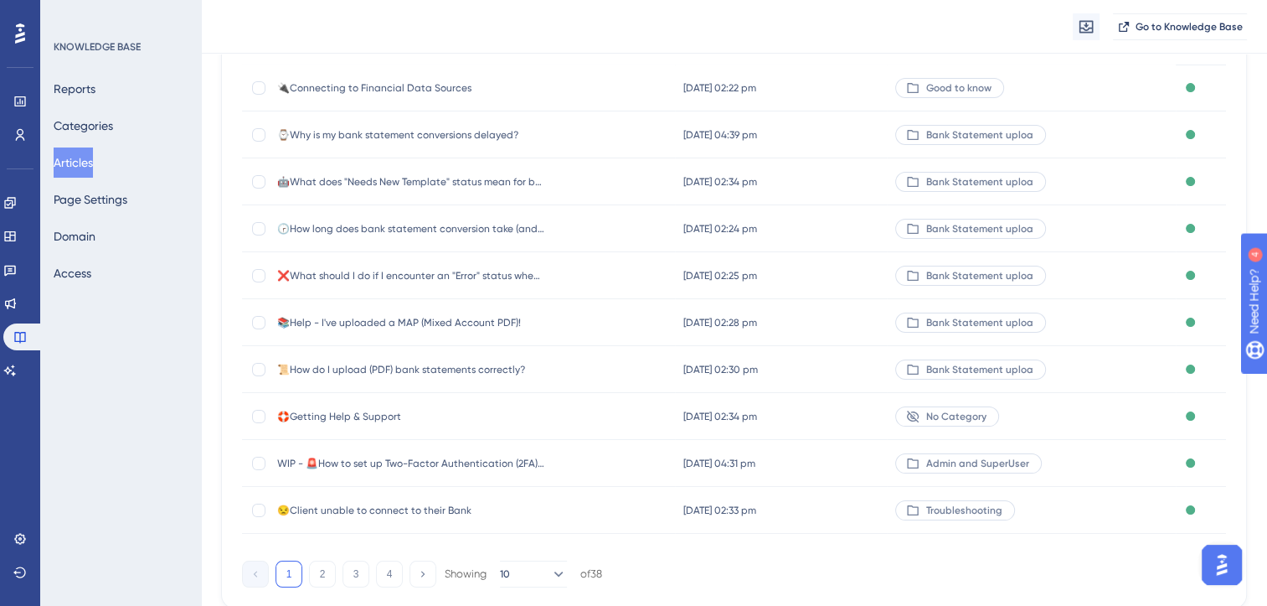
scroll to position [198, 0]
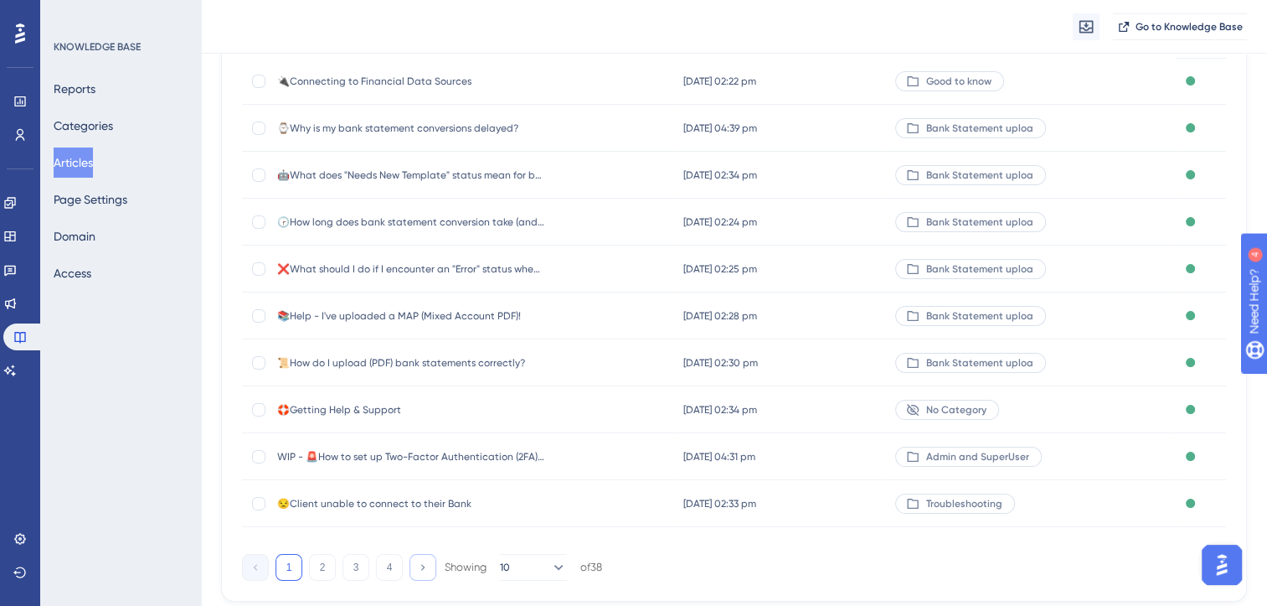
click at [421, 567] on icon at bounding box center [422, 566] width 11 height 11
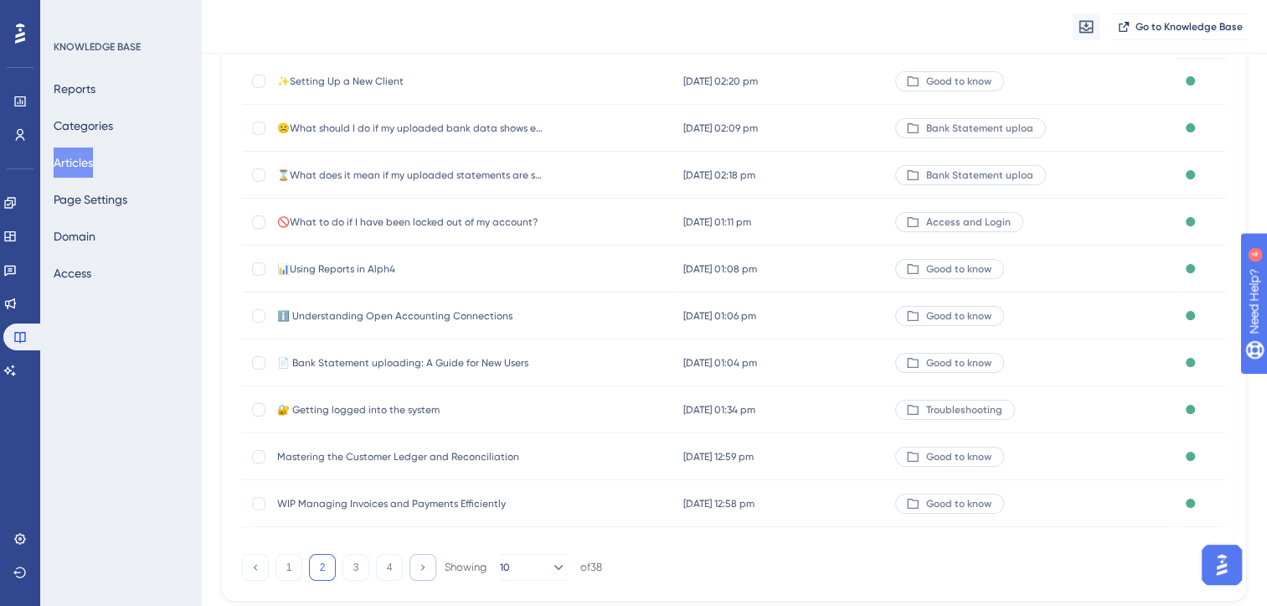
click at [421, 567] on icon at bounding box center [422, 566] width 11 height 11
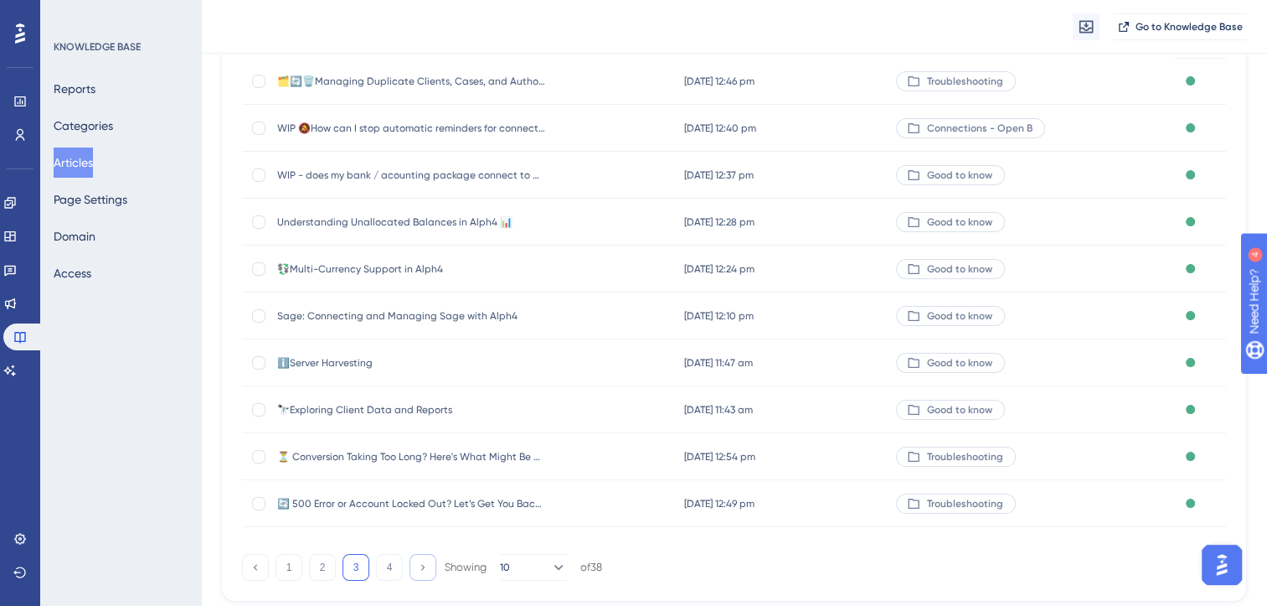
click at [421, 567] on icon at bounding box center [422, 566] width 11 height 11
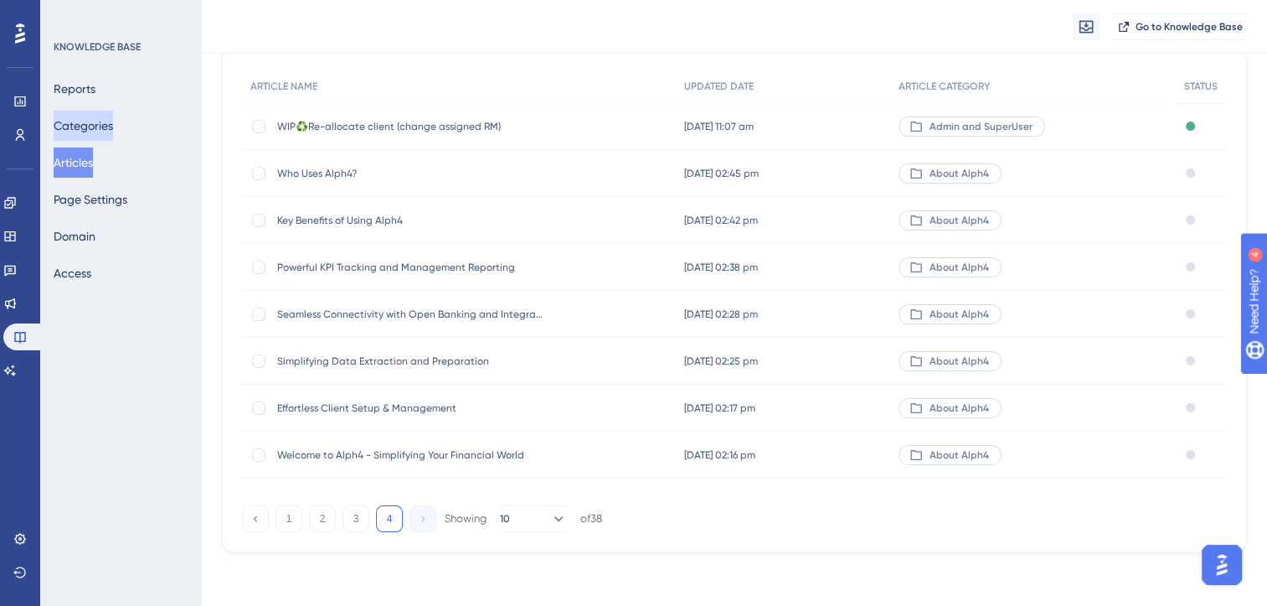
click at [80, 122] on button "Categories" at bounding box center [83, 126] width 59 height 30
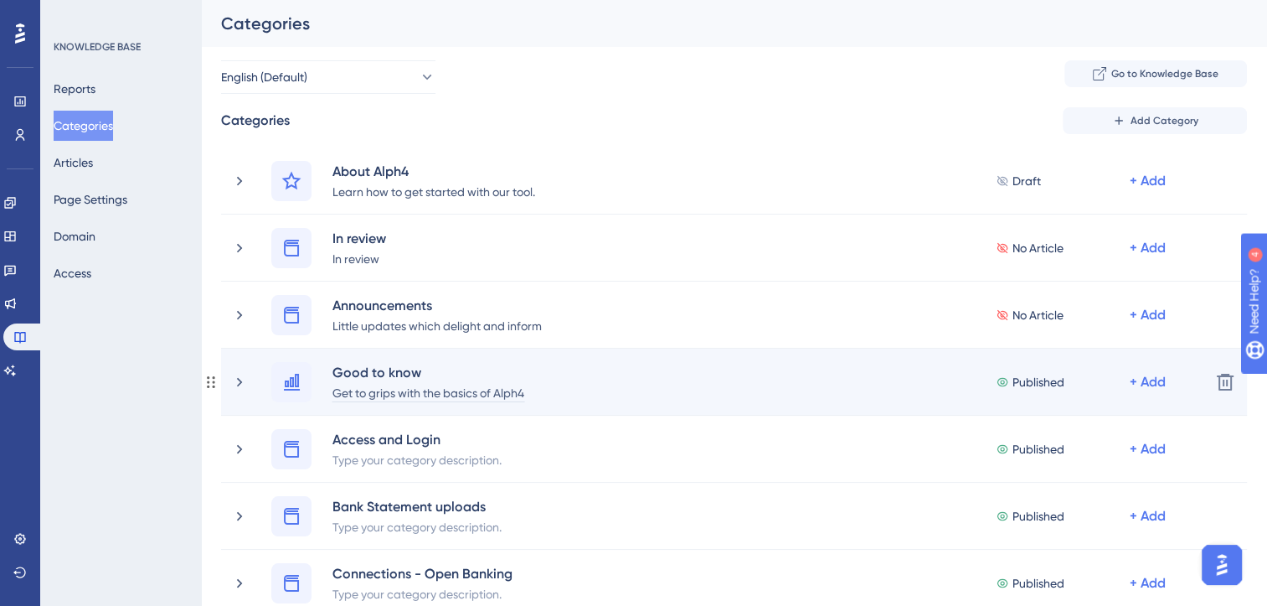
click at [459, 394] on div "Get to grips with the basics of Alph4" at bounding box center [428, 392] width 193 height 20
click at [241, 384] on icon at bounding box center [239, 382] width 17 height 17
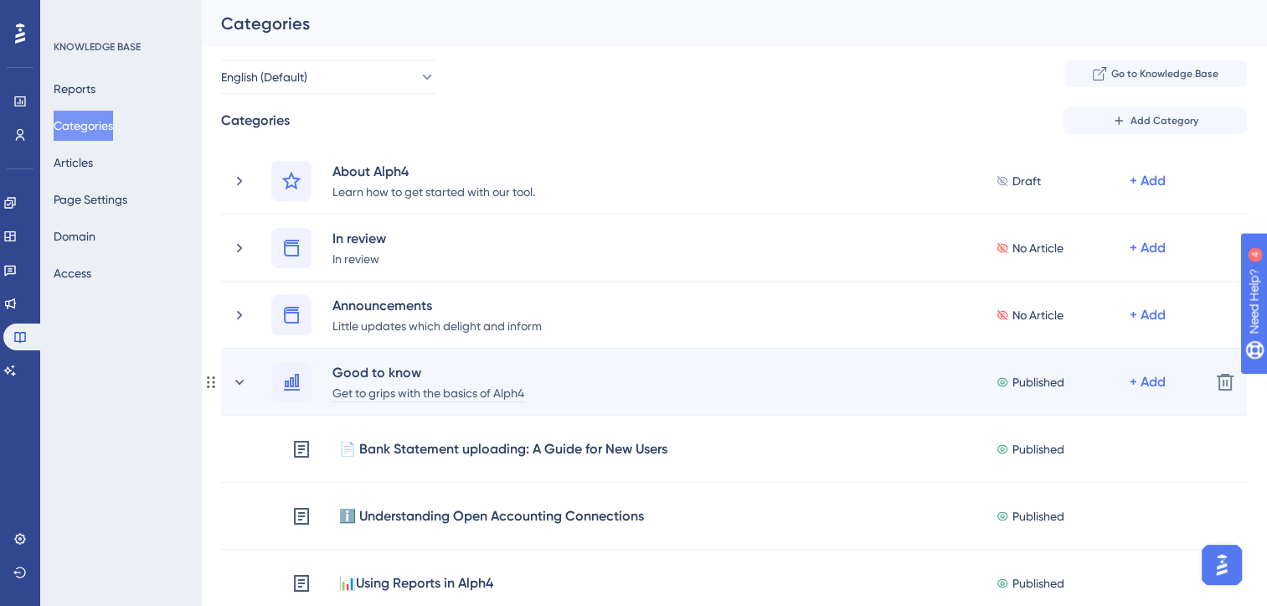
click at [395, 394] on div "Get to grips with the basics of Alph4" at bounding box center [428, 392] width 193 height 20
click at [390, 369] on div "Good to know" at bounding box center [377, 372] width 90 height 20
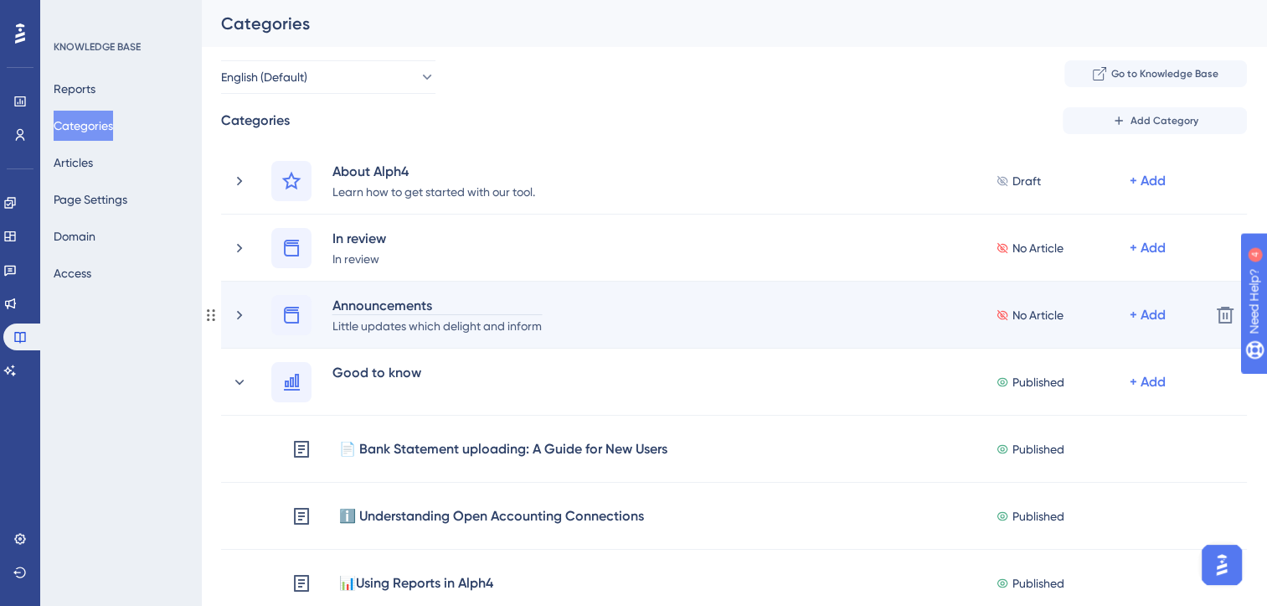
click at [376, 304] on div "Announcements" at bounding box center [437, 305] width 211 height 20
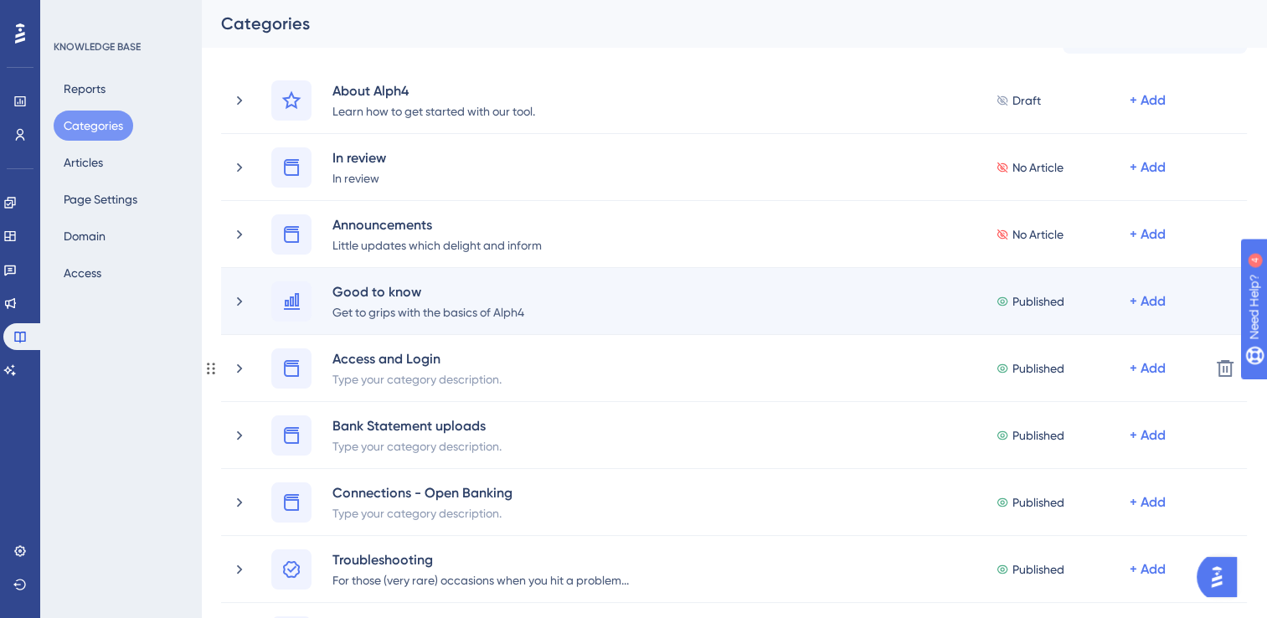
scroll to position [80, 0]
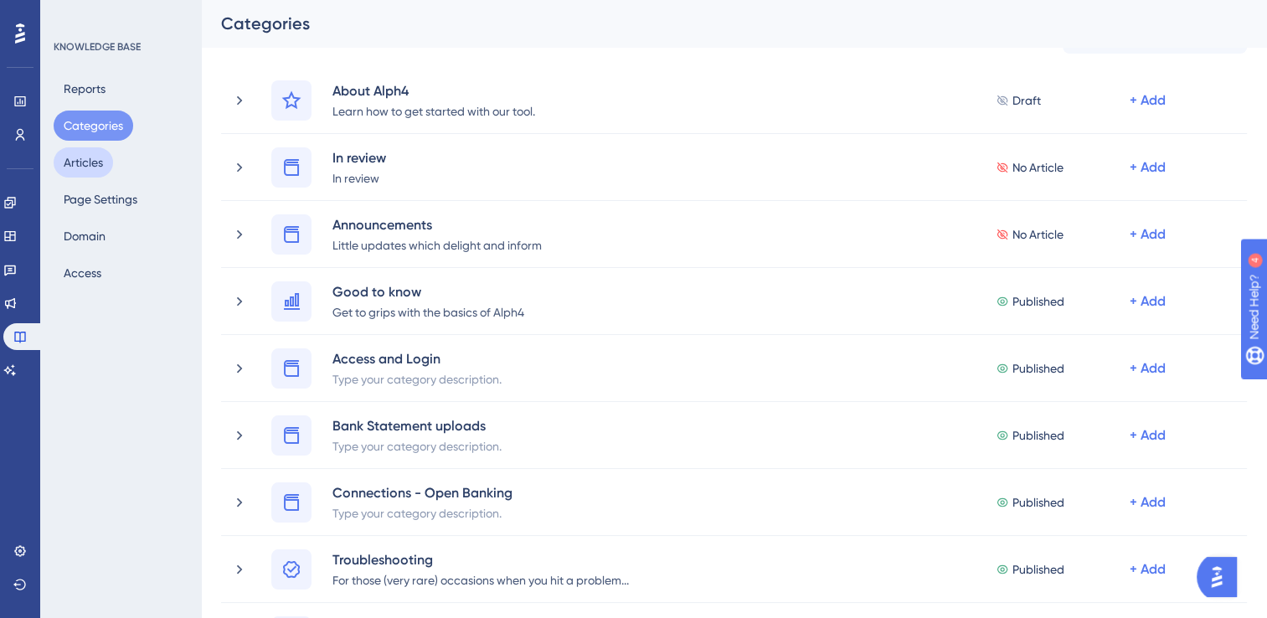
click at [75, 169] on button "Articles" at bounding box center [83, 162] width 59 height 30
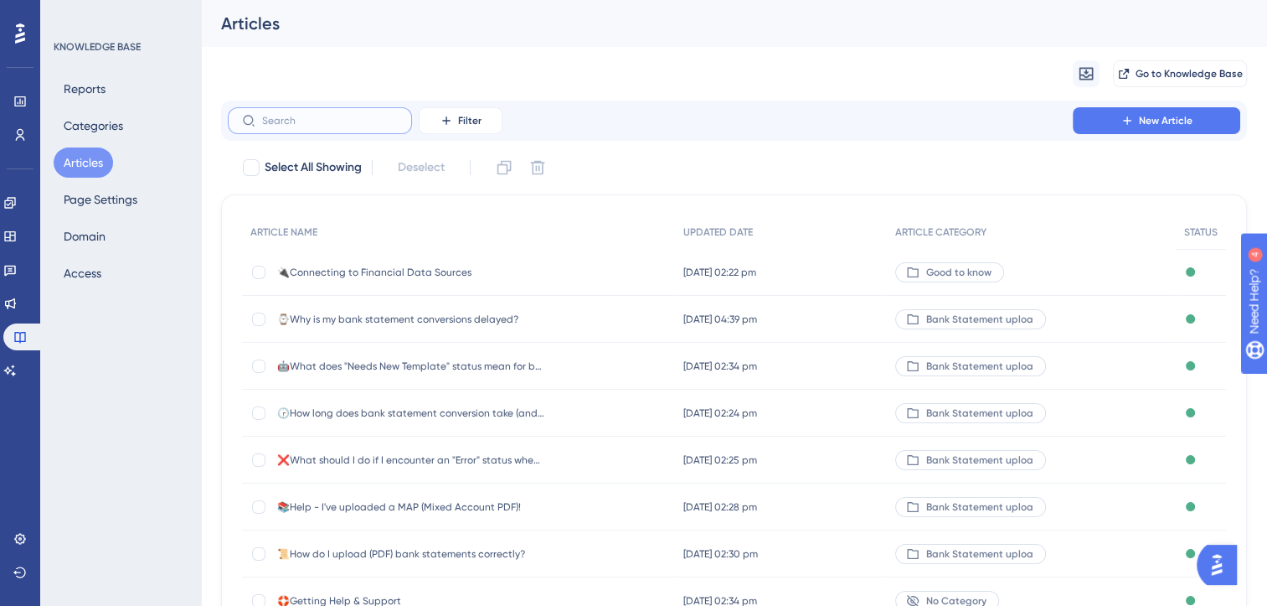
click at [369, 125] on input "text" at bounding box center [330, 121] width 136 height 12
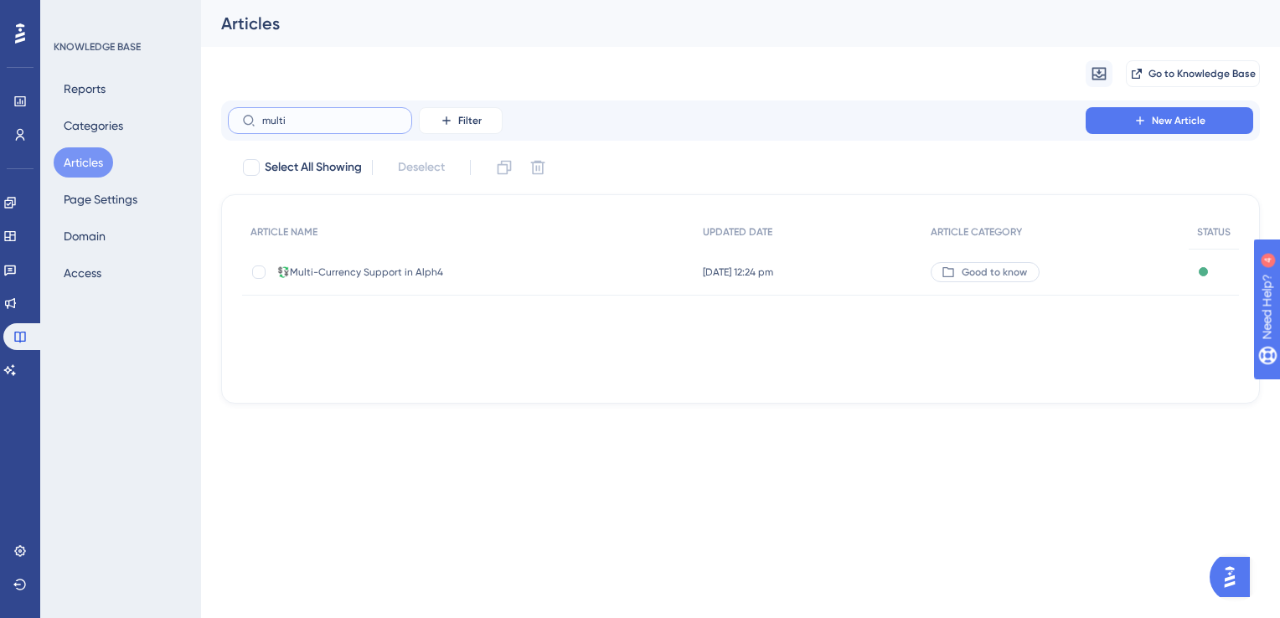
type input "multi"
click at [372, 273] on span "💱Multi-Currency Support in Alph4" at bounding box center [411, 271] width 268 height 13
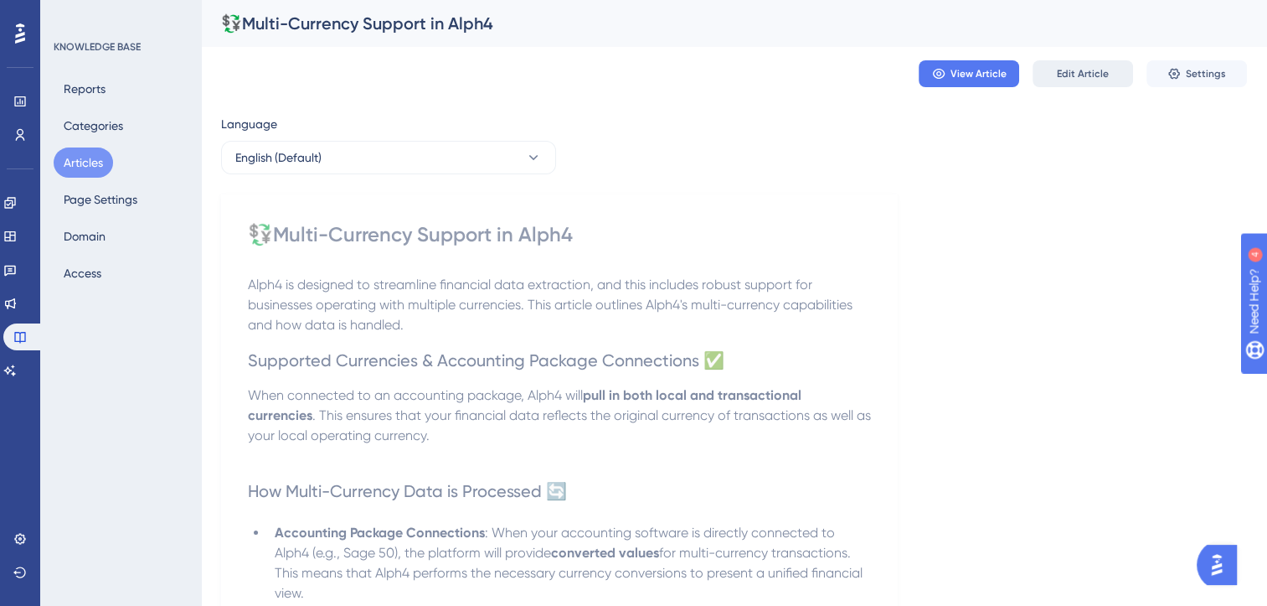
click at [1072, 80] on span "Edit Article" at bounding box center [1083, 73] width 52 height 13
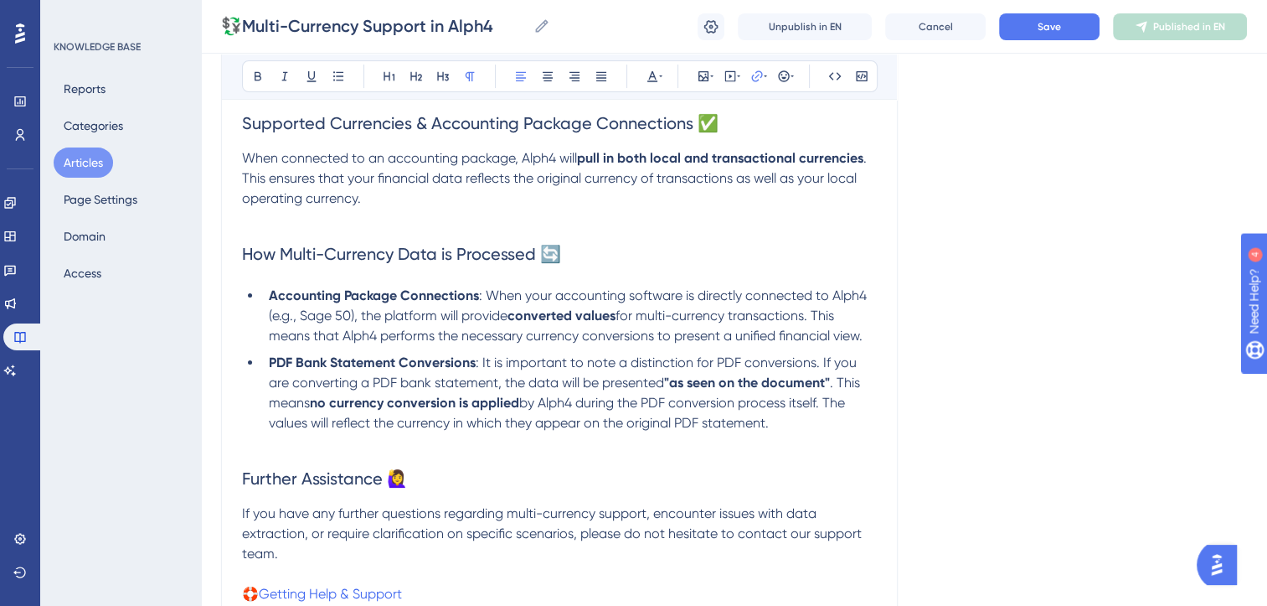
scroll to position [324, 0]
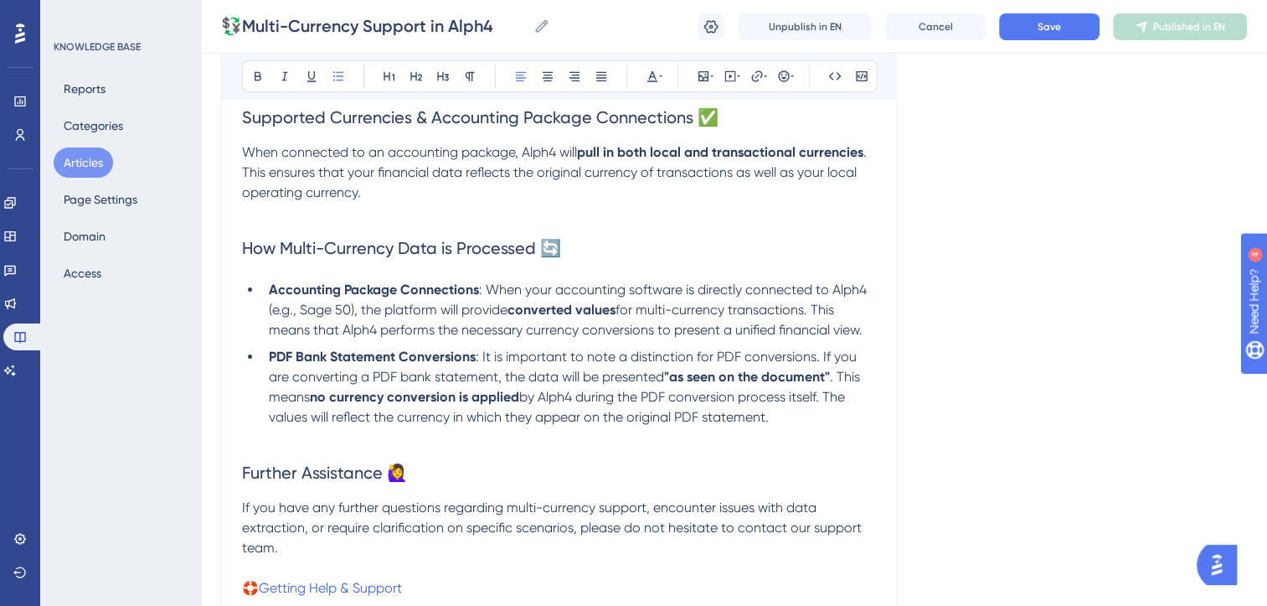
click at [355, 310] on span ": When your accounting software is directly connected to Alph4 (e.g., Sage 50),…" at bounding box center [569, 299] width 601 height 36
click at [1063, 25] on button "Save" at bounding box center [1049, 26] width 101 height 27
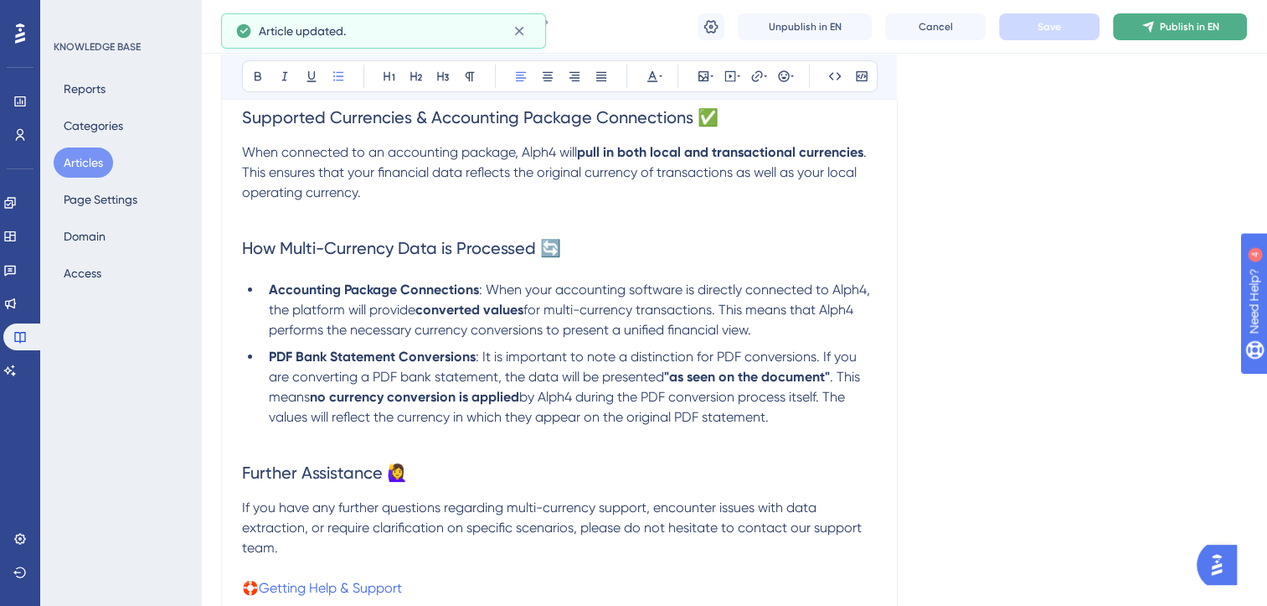
click at [1152, 28] on icon at bounding box center [1148, 26] width 13 height 13
